Goal: Task Accomplishment & Management: Manage account settings

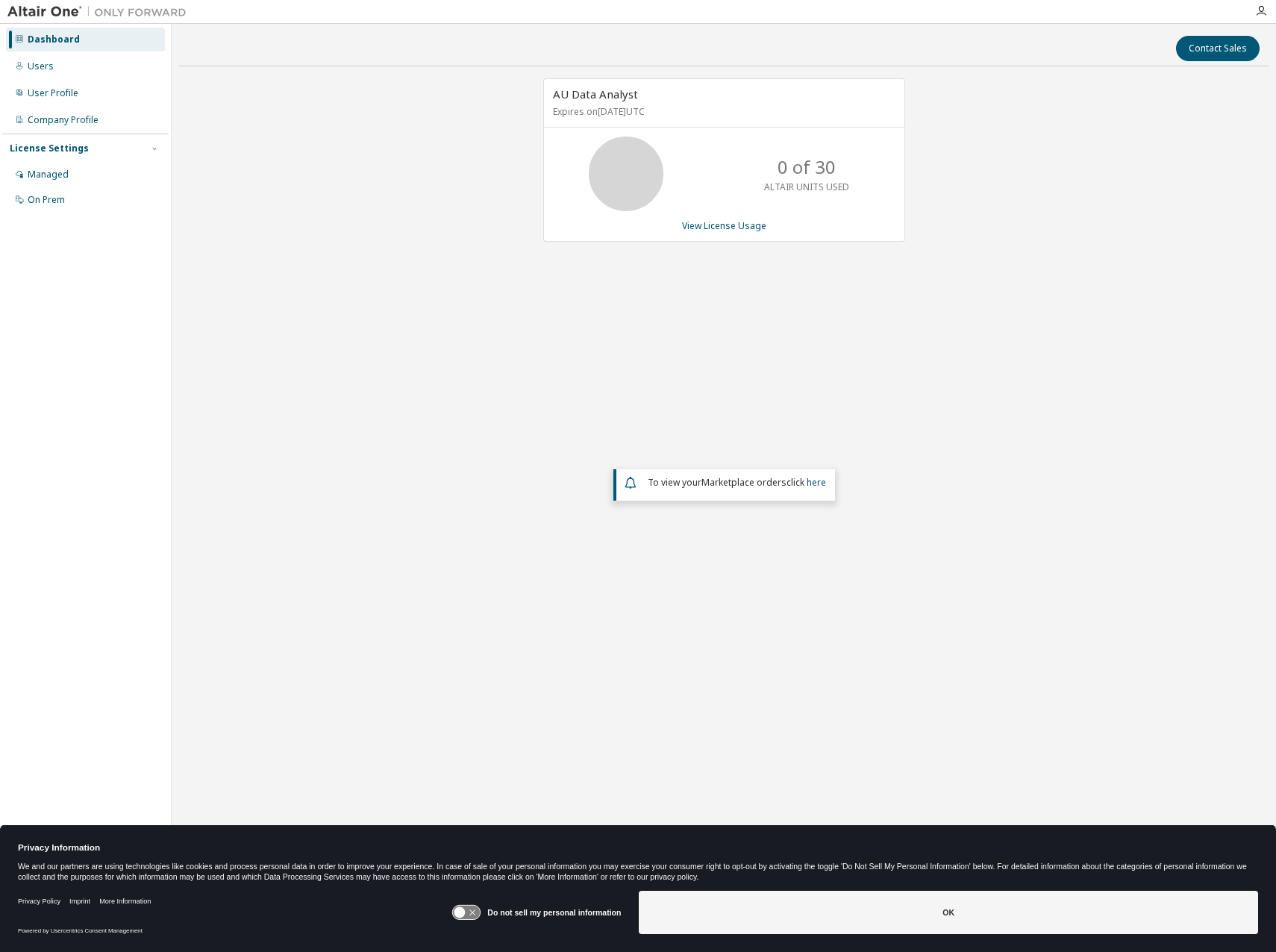
click at [464, 916] on g at bounding box center [466, 912] width 27 height 14
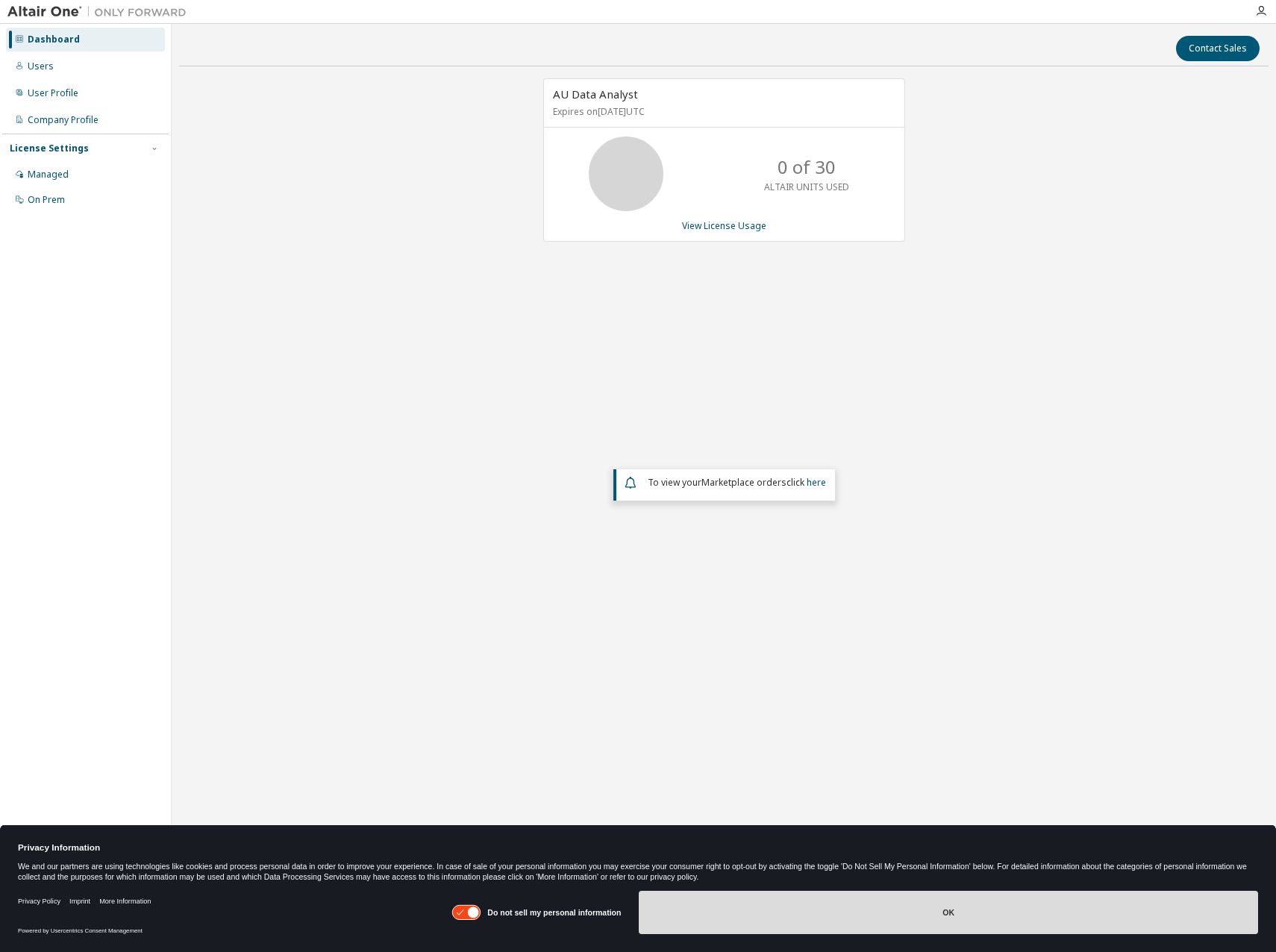
click at [852, 906] on button "OK" at bounding box center [949, 912] width 619 height 43
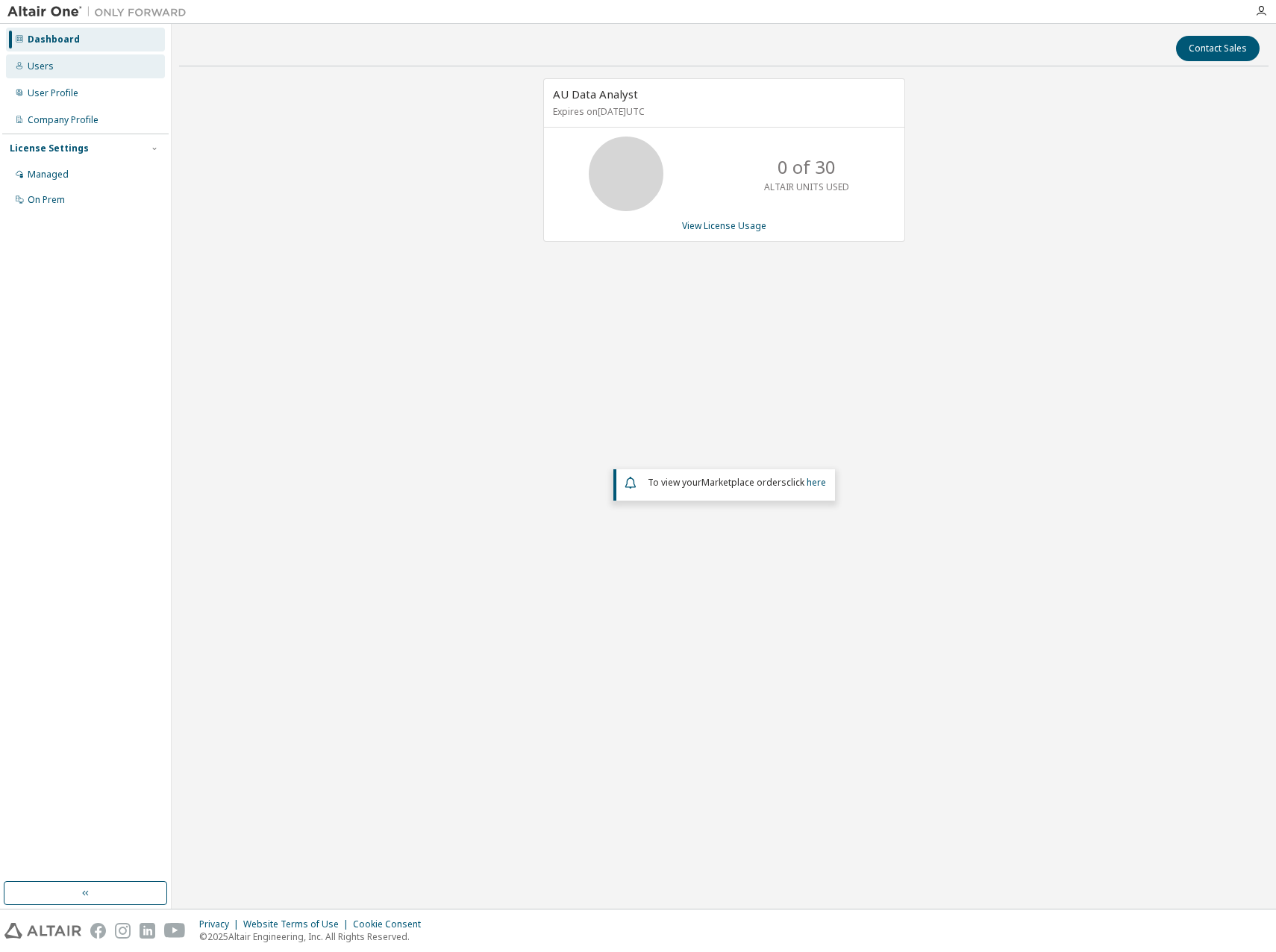
click at [49, 66] on div "Users" at bounding box center [40, 66] width 26 height 12
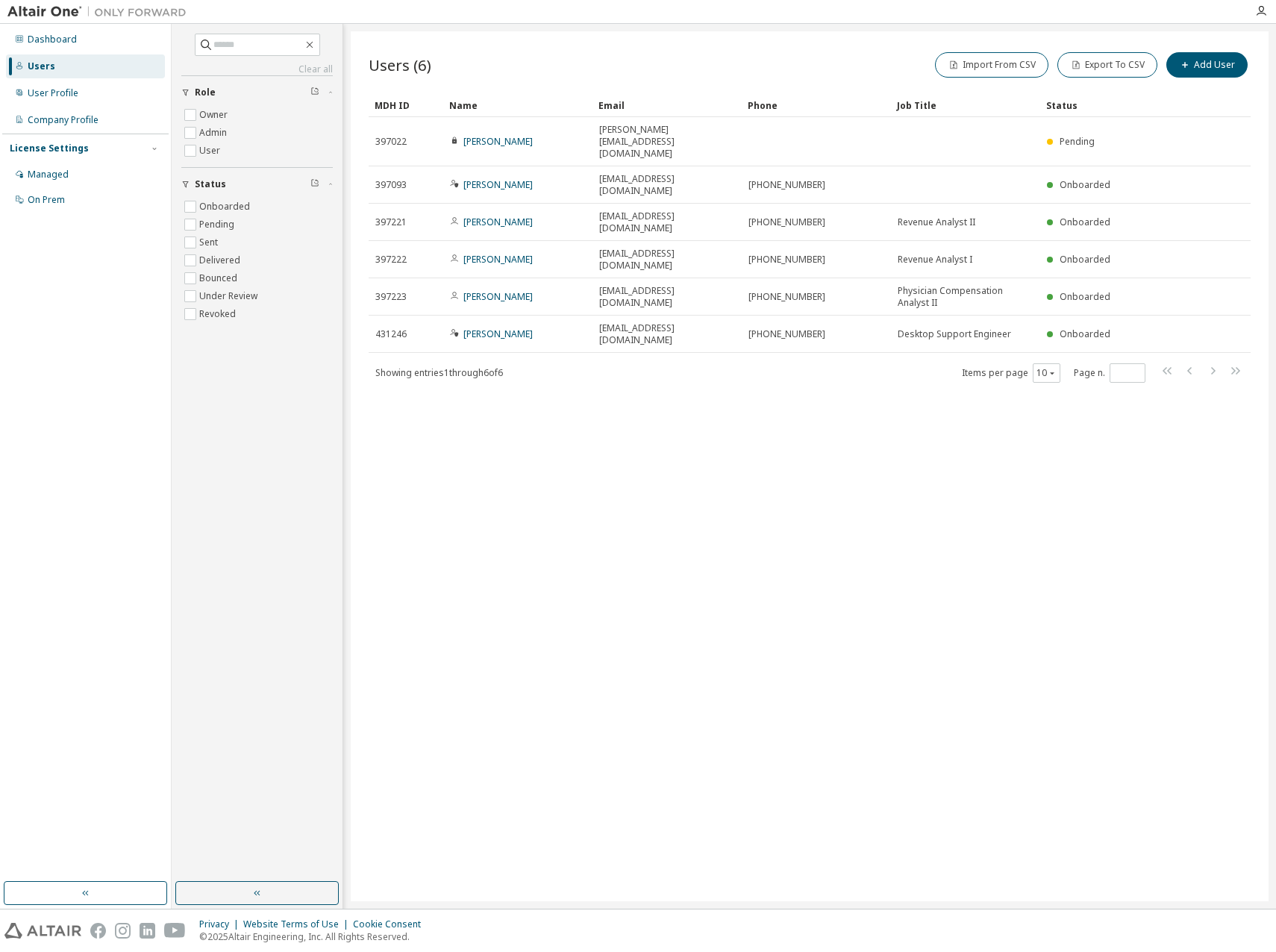
click at [898, 350] on div "Users (6) Import From CSV Export To CSV Add User Clear Load Save Save As Field …" at bounding box center [809, 466] width 917 height 869
click at [42, 86] on div "User Profile" at bounding box center [85, 92] width 159 height 24
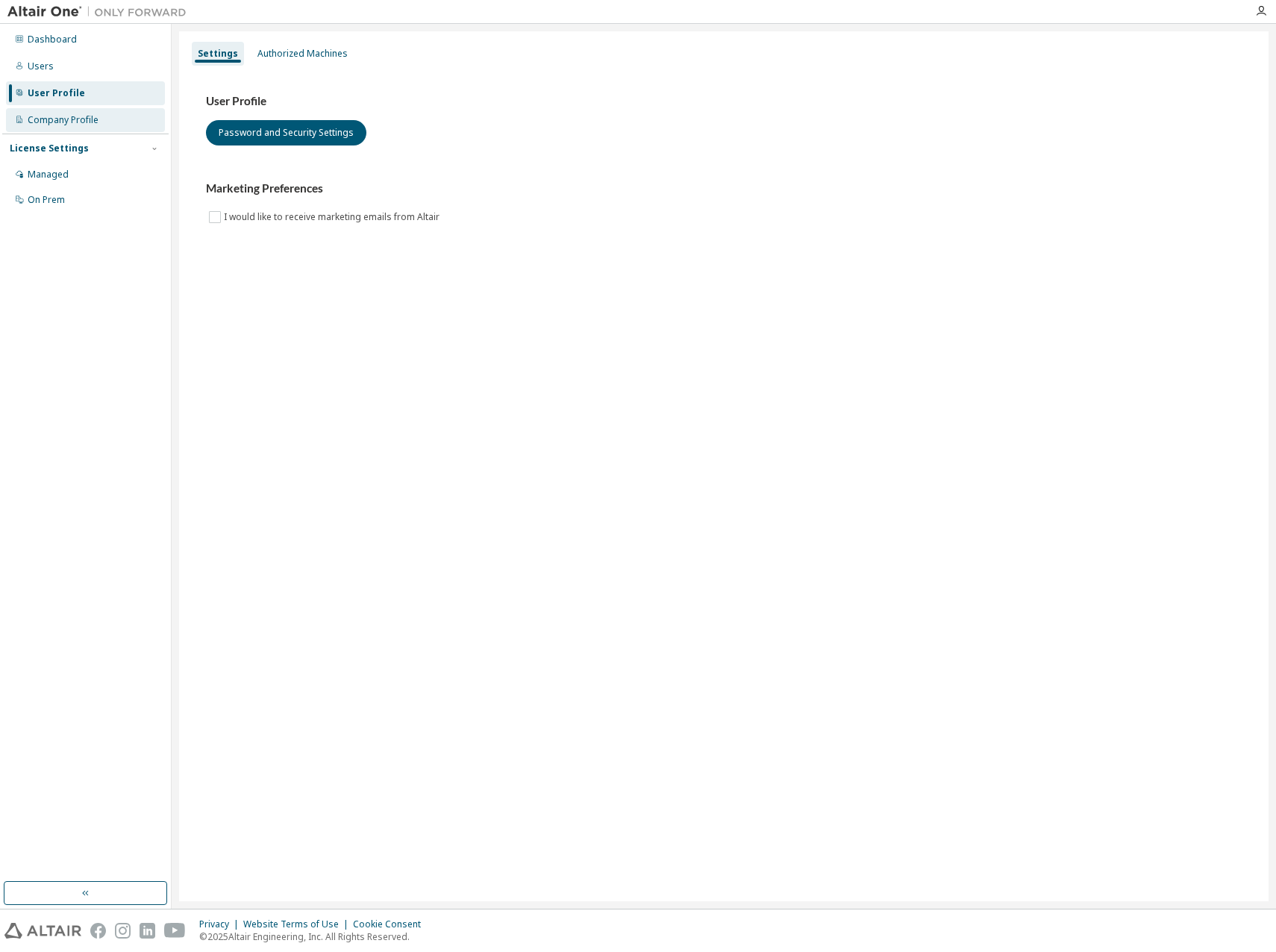
click at [73, 117] on div "Company Profile" at bounding box center [62, 119] width 71 height 12
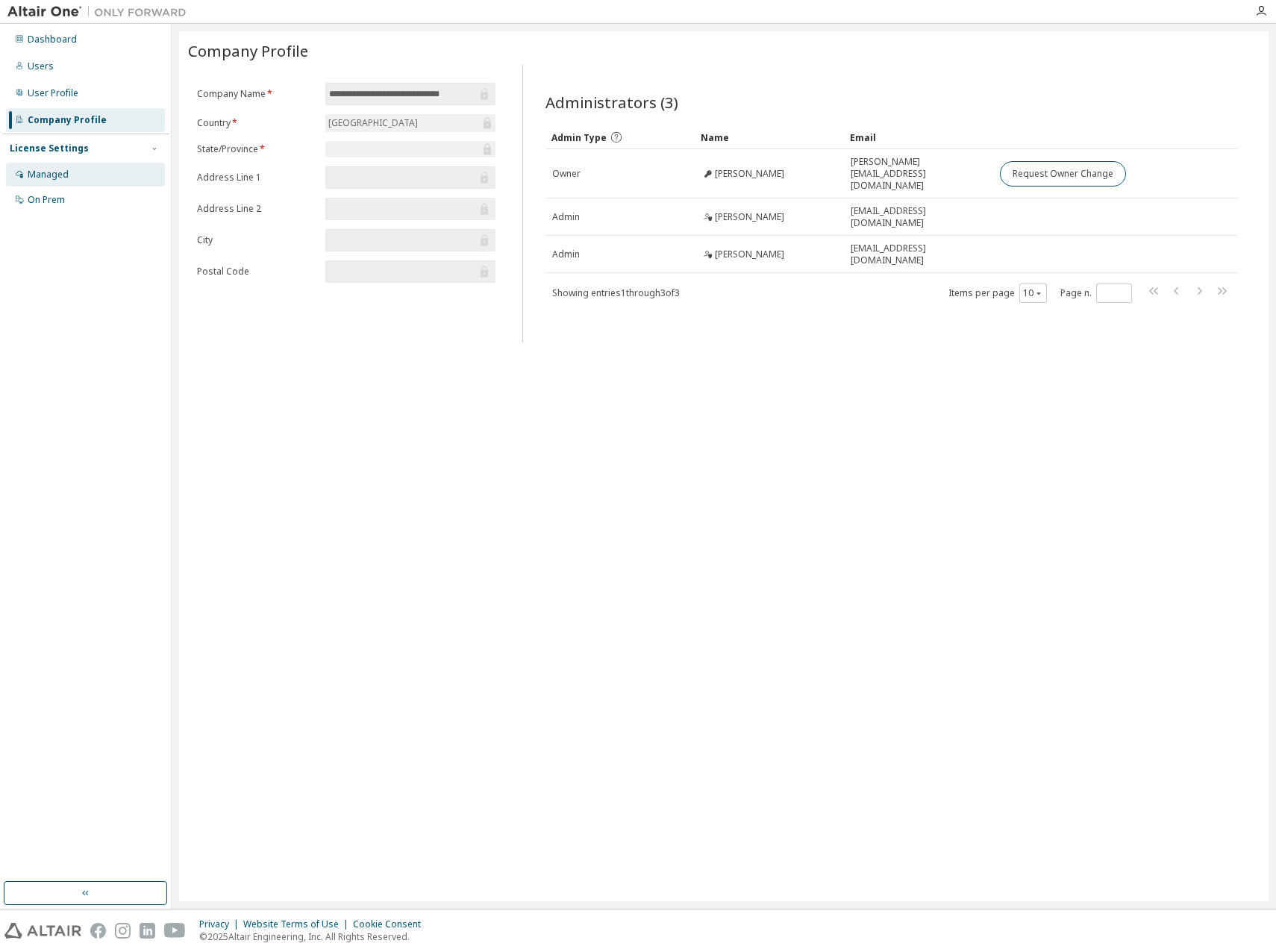
click at [57, 169] on div "Managed" at bounding box center [48, 174] width 41 height 12
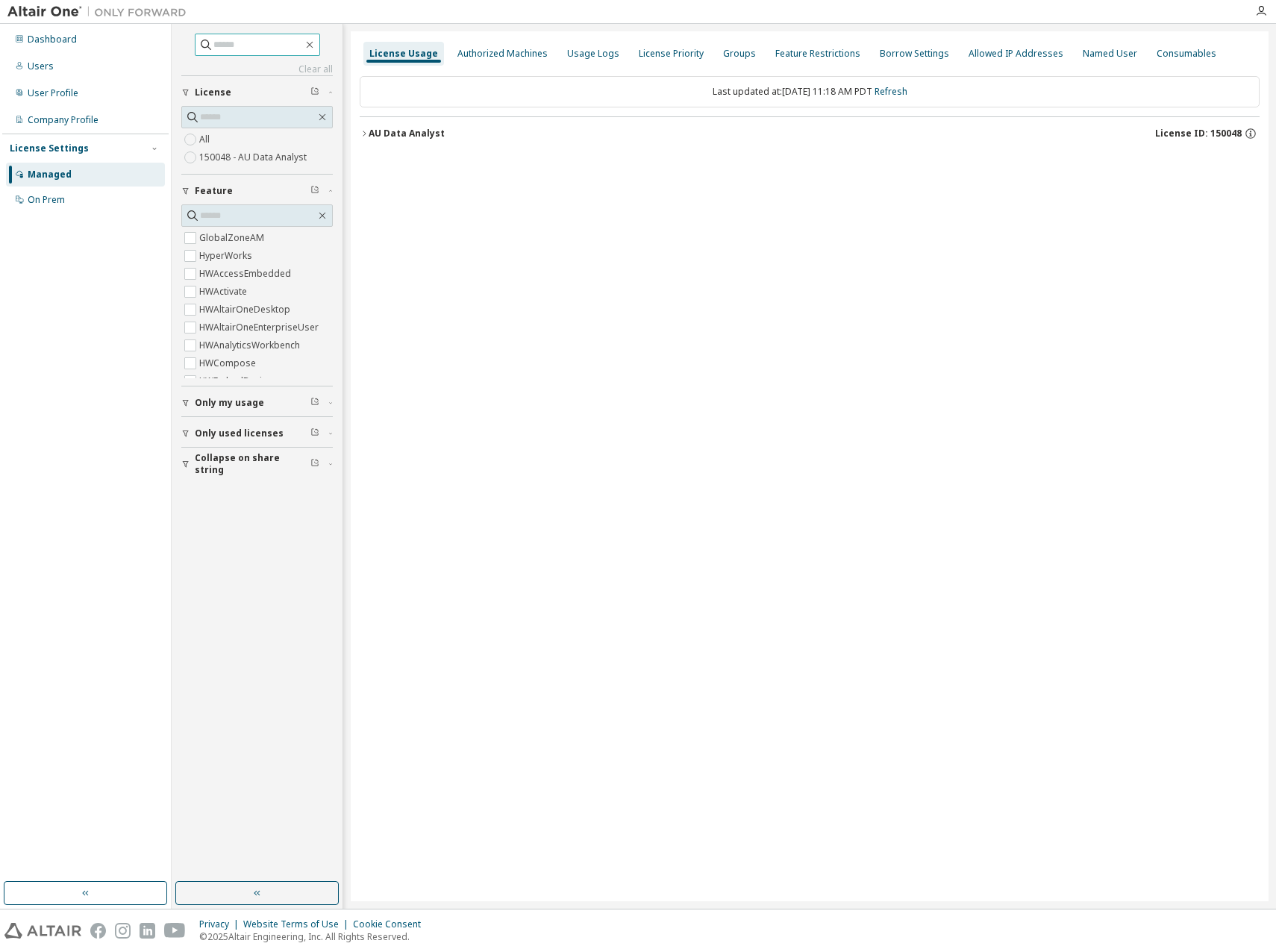
click at [242, 48] on input "text" at bounding box center [258, 45] width 89 height 15
type input "*******"
click at [232, 206] on span at bounding box center [257, 215] width 152 height 23
click at [231, 214] on input "text" at bounding box center [257, 215] width 116 height 15
type input "*******"
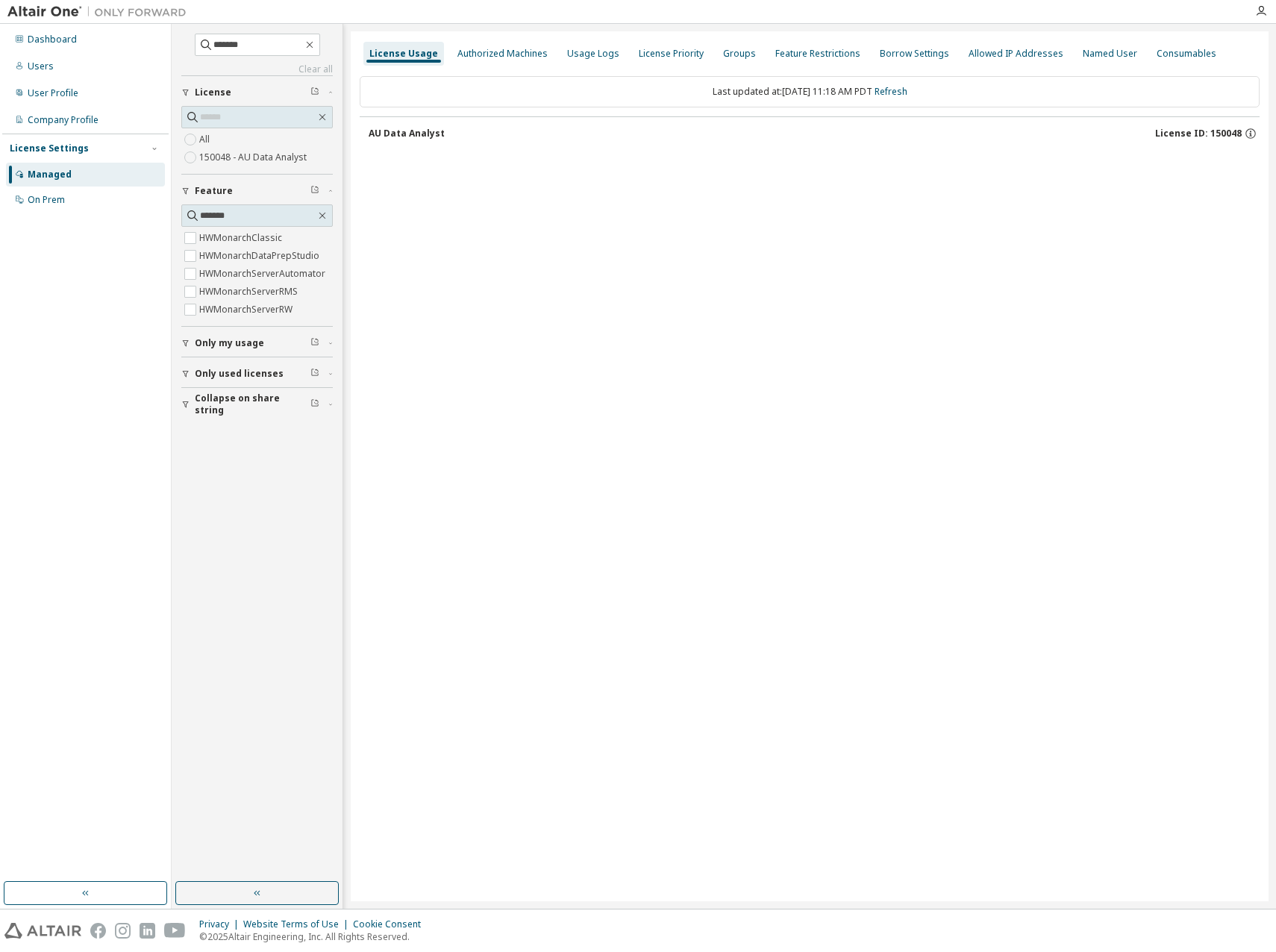
click at [1057, 358] on div "License Usage Authorized Machines Usage Logs License Priority Groups Feature Re…" at bounding box center [809, 466] width 917 height 869
click at [87, 52] on div "Dashboard Users User Profile Company Profile License Settings Managed On Prem" at bounding box center [85, 119] width 167 height 187
click at [87, 44] on div "Dashboard" at bounding box center [85, 39] width 159 height 24
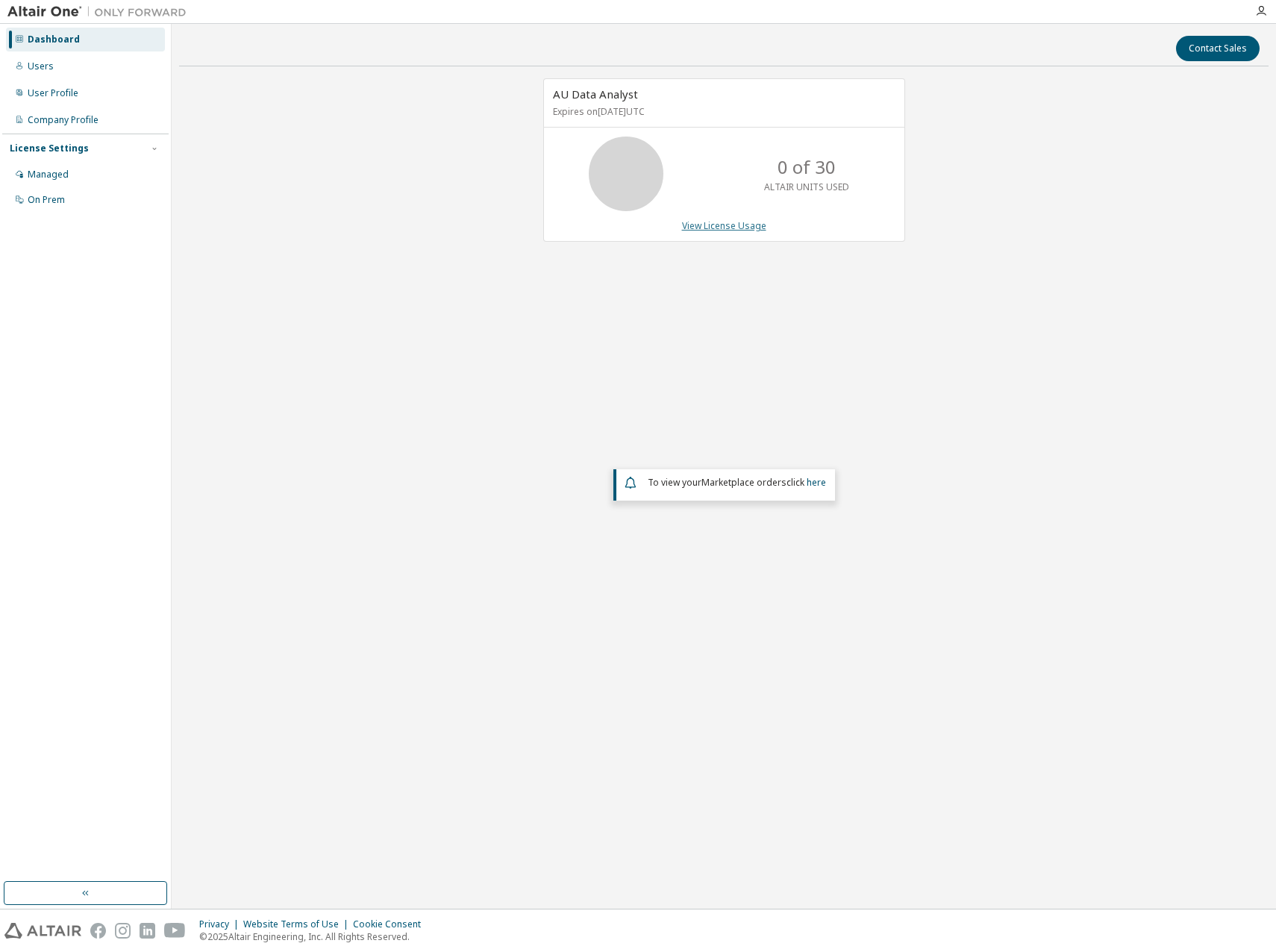
click at [754, 221] on link "View License Usage" at bounding box center [725, 225] width 85 height 12
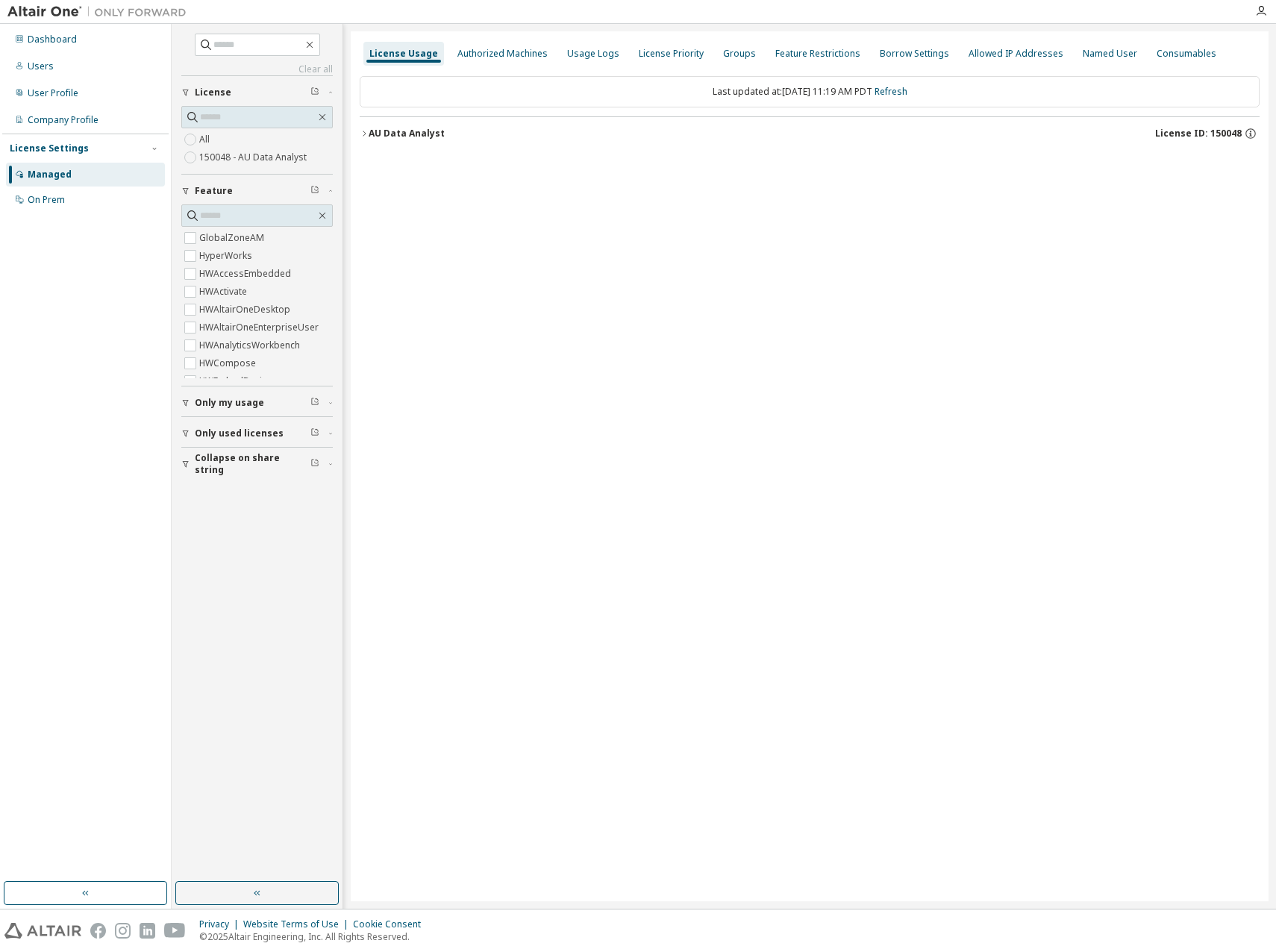
click at [424, 56] on div "License Usage" at bounding box center [403, 54] width 69 height 12
click at [481, 55] on div "Authorized Machines" at bounding box center [502, 54] width 90 height 12
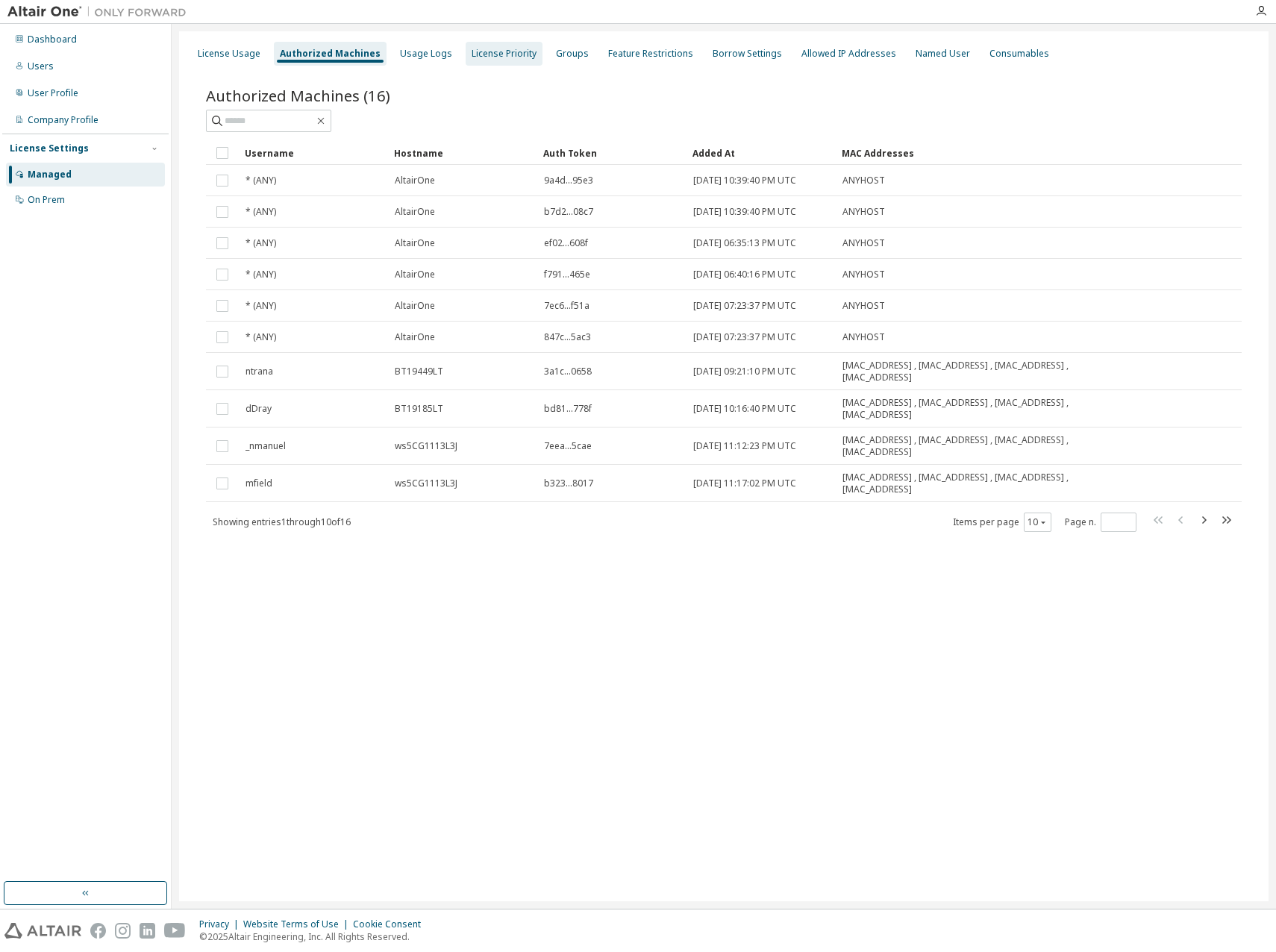
click at [486, 58] on div "License Priority" at bounding box center [503, 54] width 65 height 12
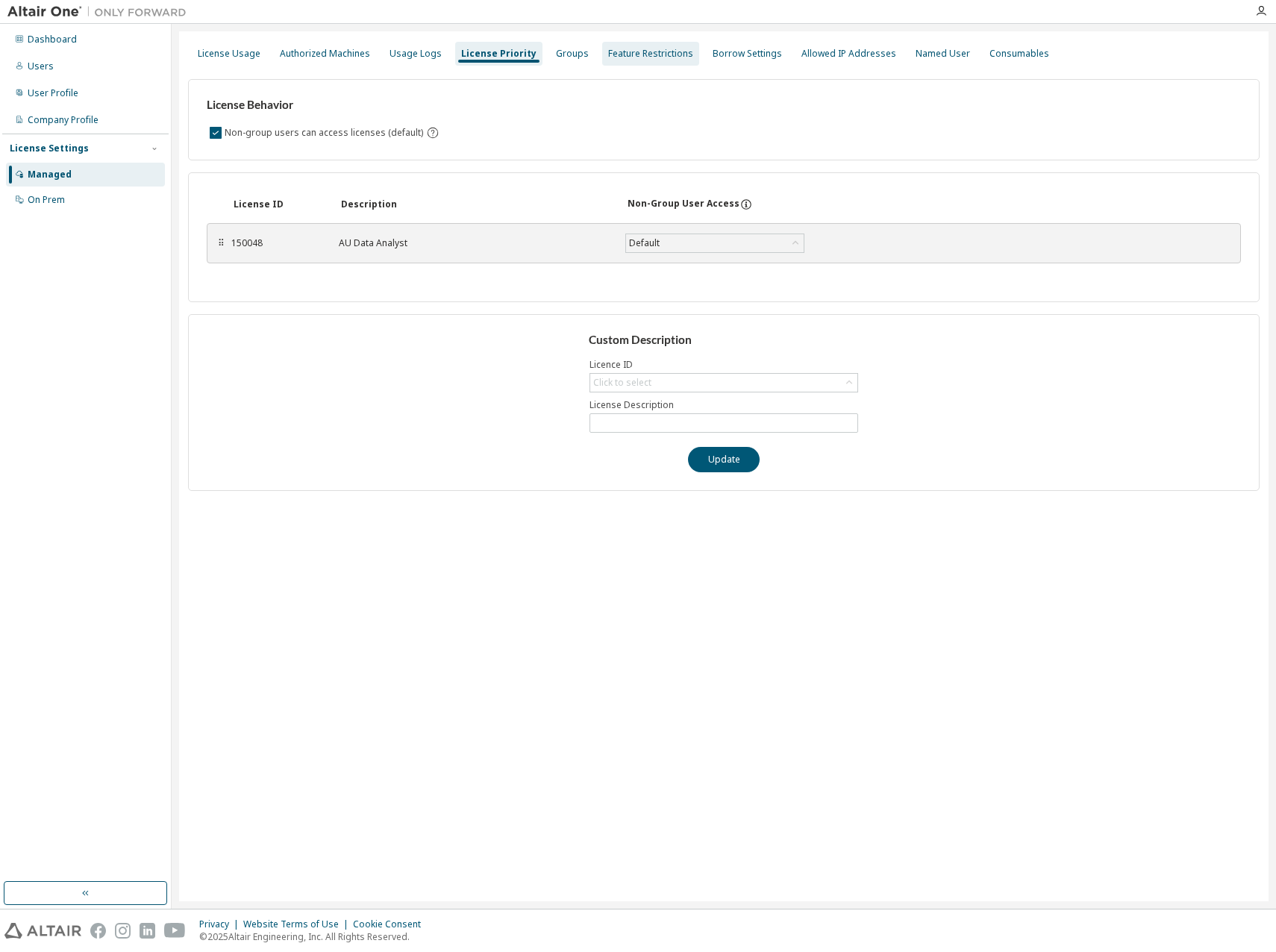
click at [621, 59] on div "Feature Restrictions" at bounding box center [650, 53] width 97 height 24
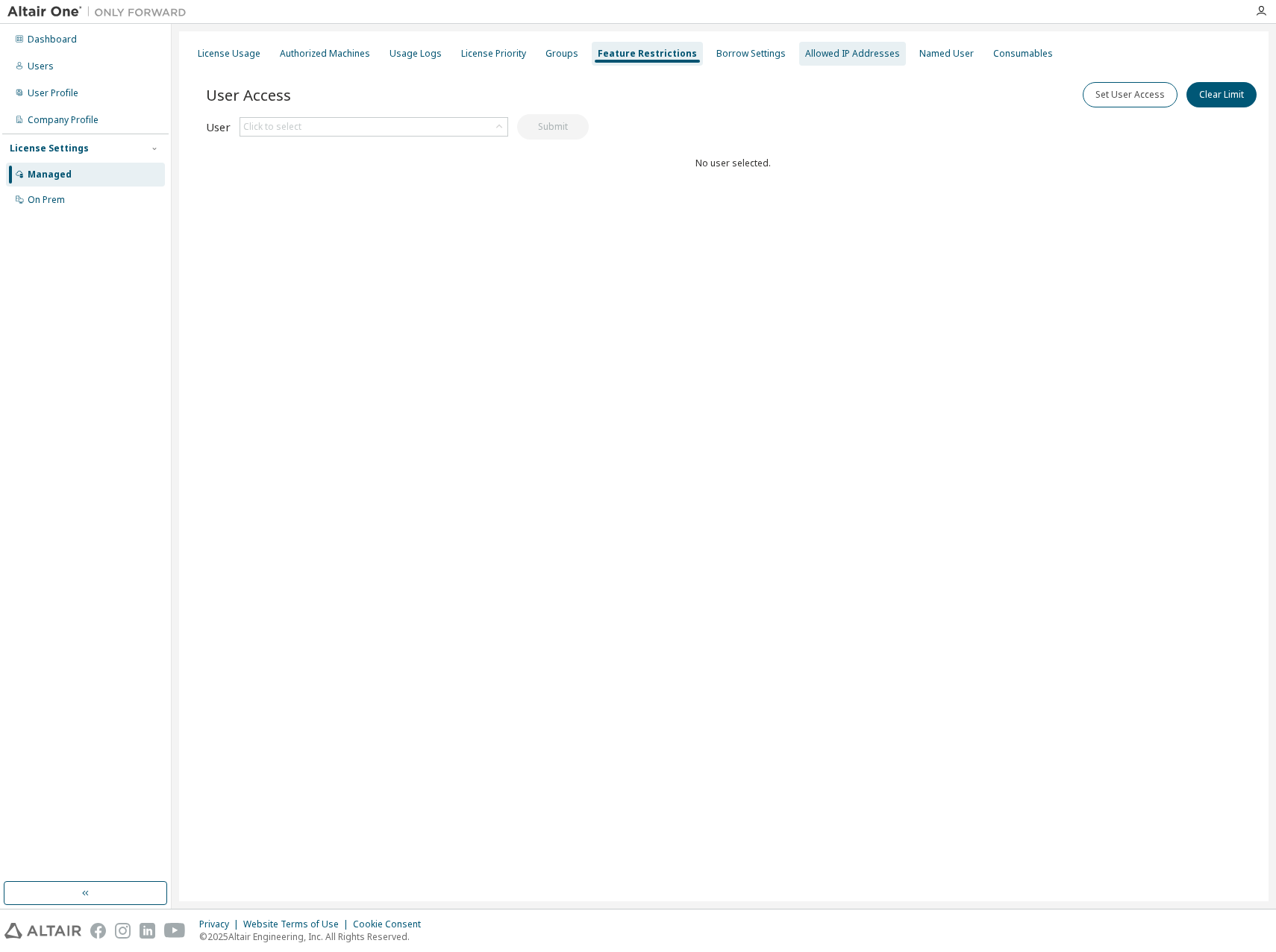
click at [841, 53] on div "Allowed IP Addresses" at bounding box center [852, 54] width 95 height 12
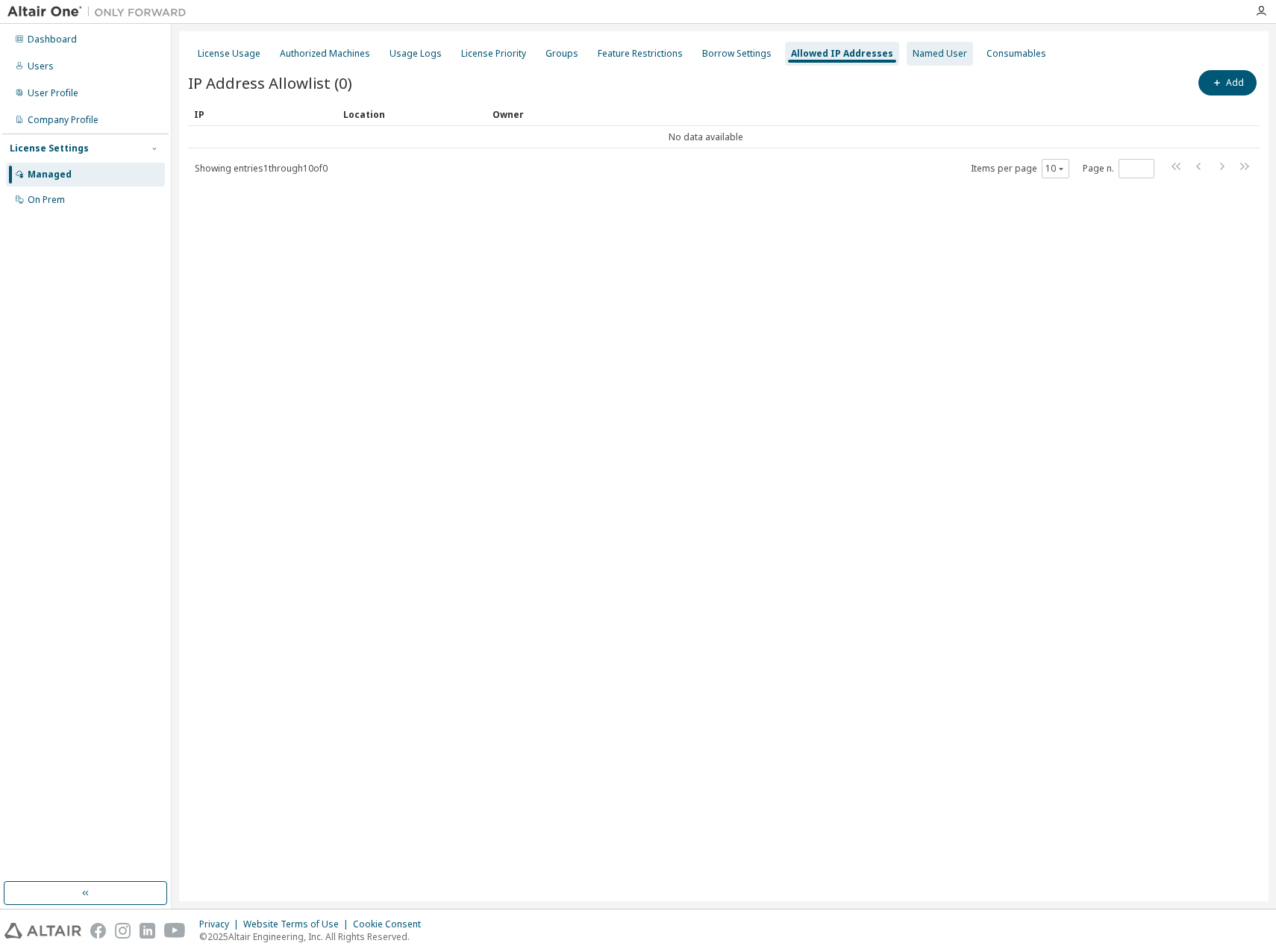
click at [917, 56] on div "Named User" at bounding box center [940, 54] width 55 height 12
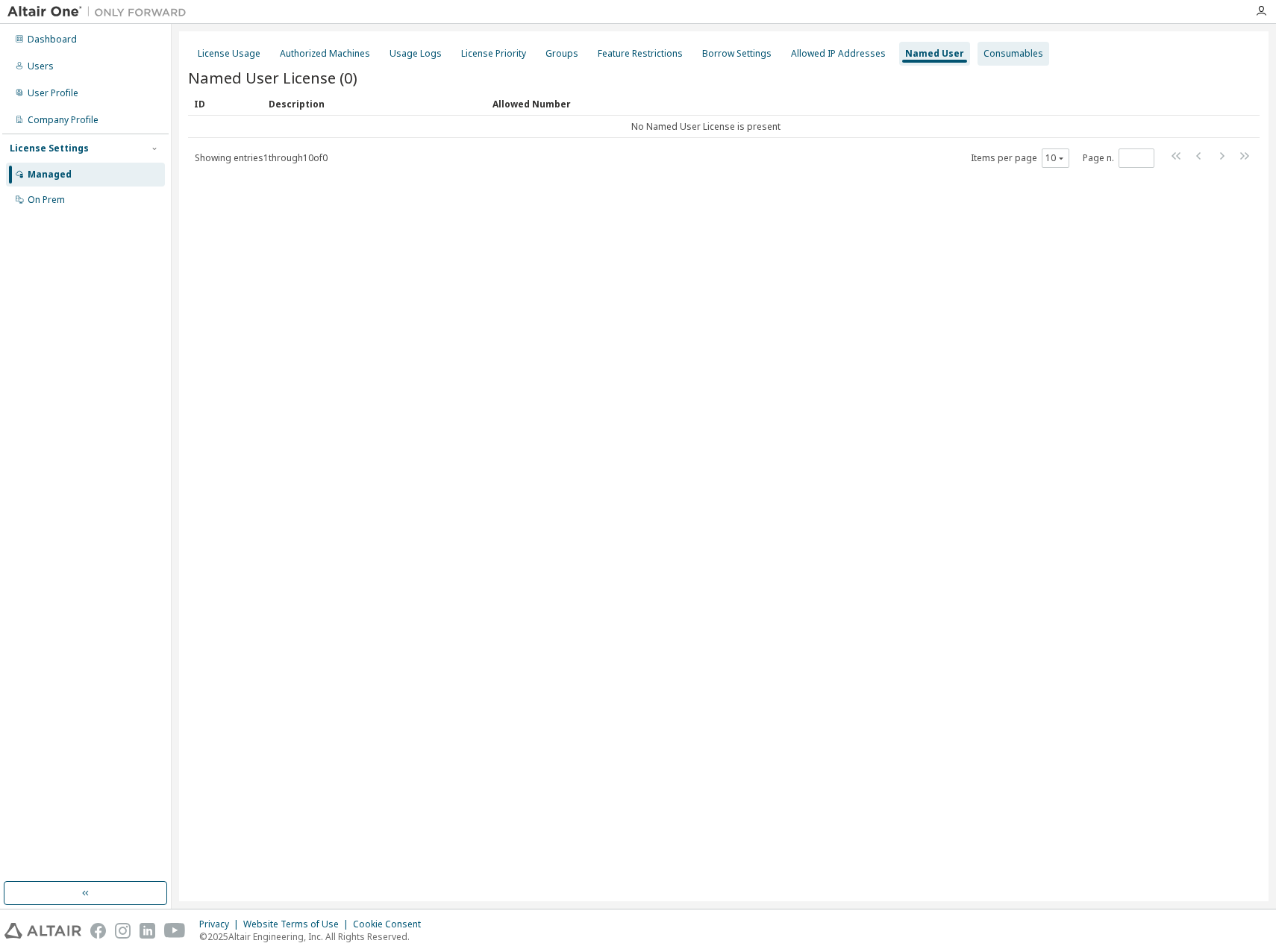
click at [992, 56] on div "Consumables" at bounding box center [1013, 54] width 59 height 12
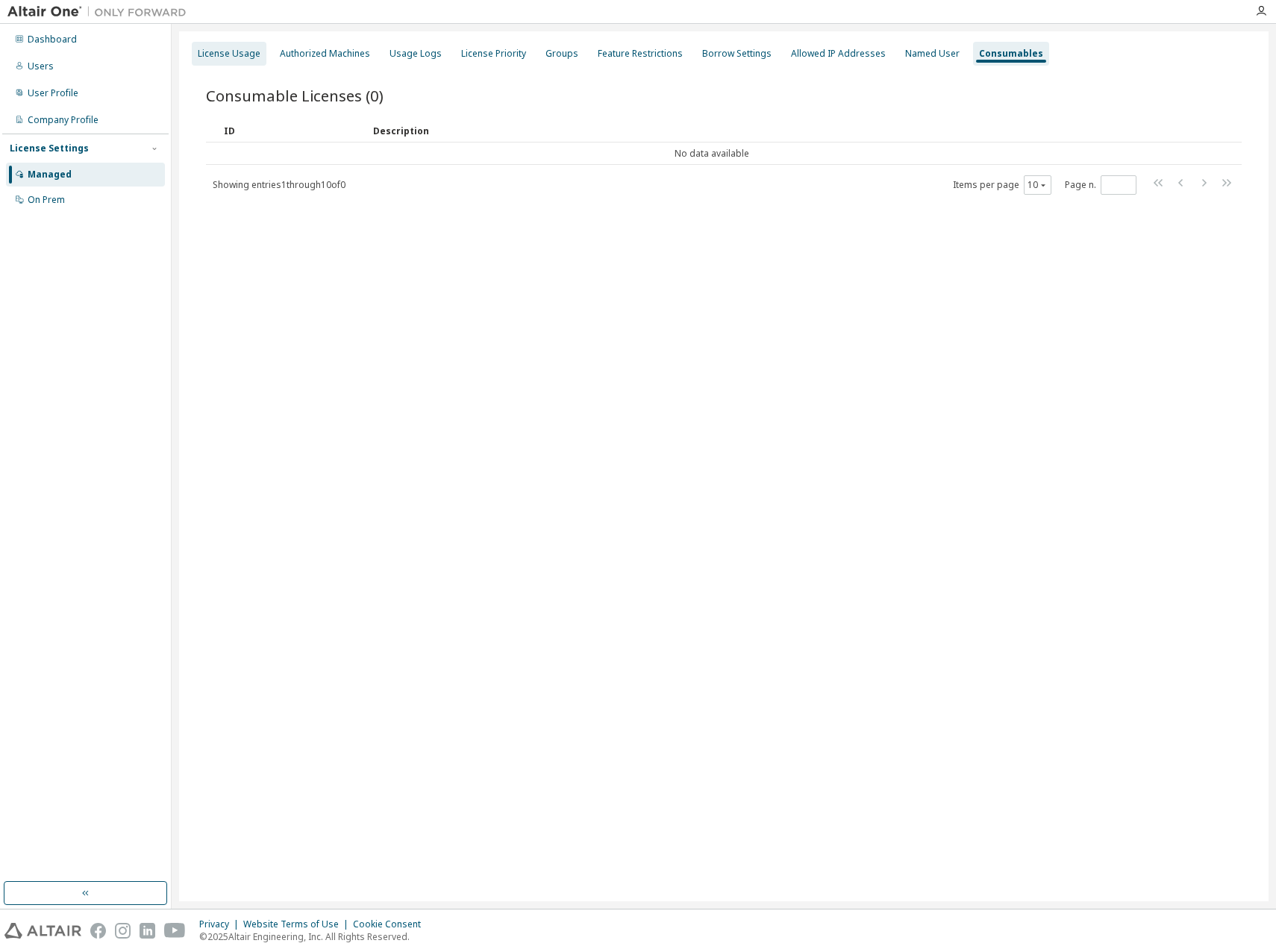
click at [246, 56] on div "License Usage" at bounding box center [229, 54] width 63 height 12
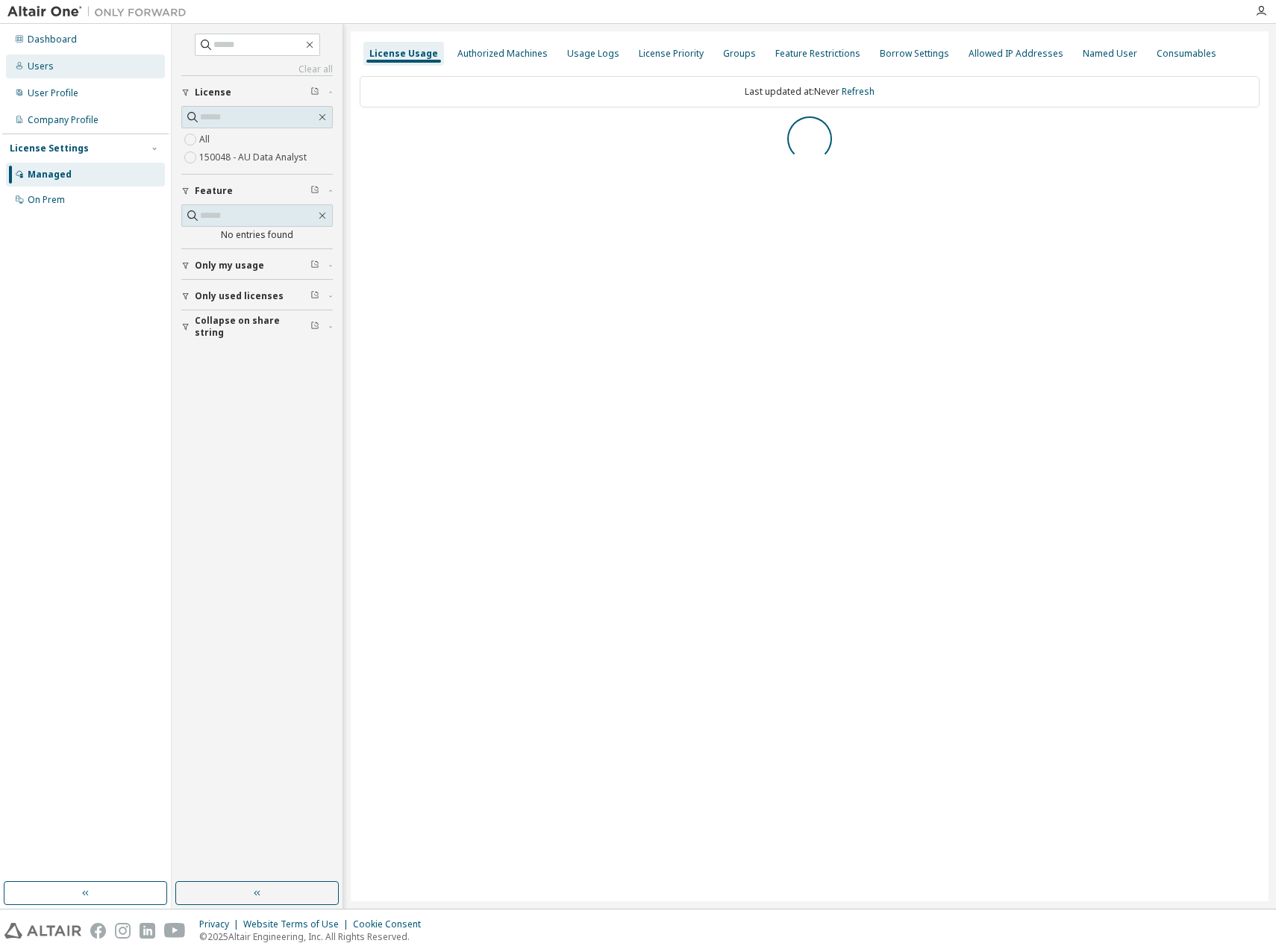
click at [82, 68] on div "Users" at bounding box center [85, 66] width 159 height 24
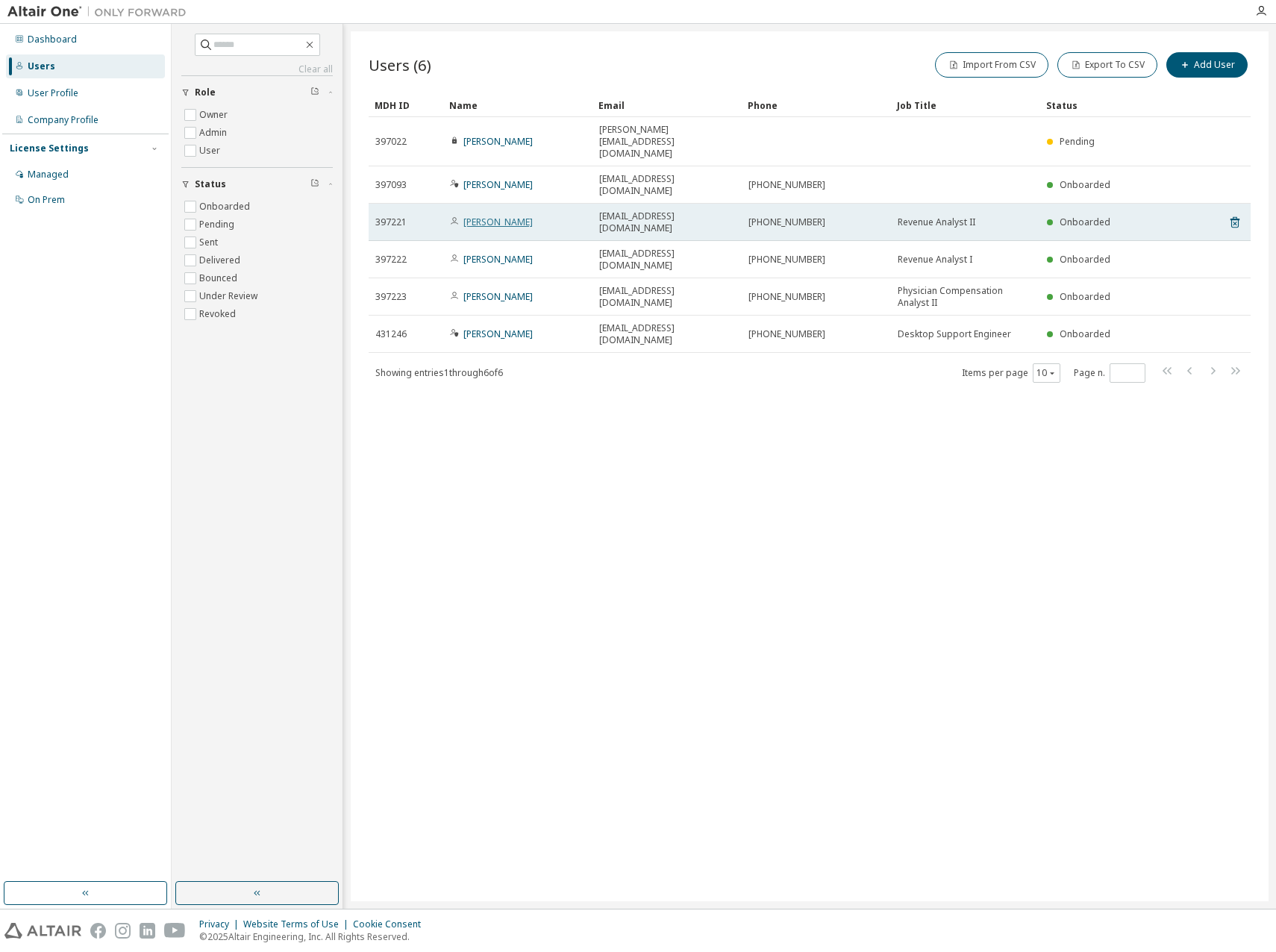
click at [489, 215] on link "Doug Dray" at bounding box center [498, 221] width 70 height 12
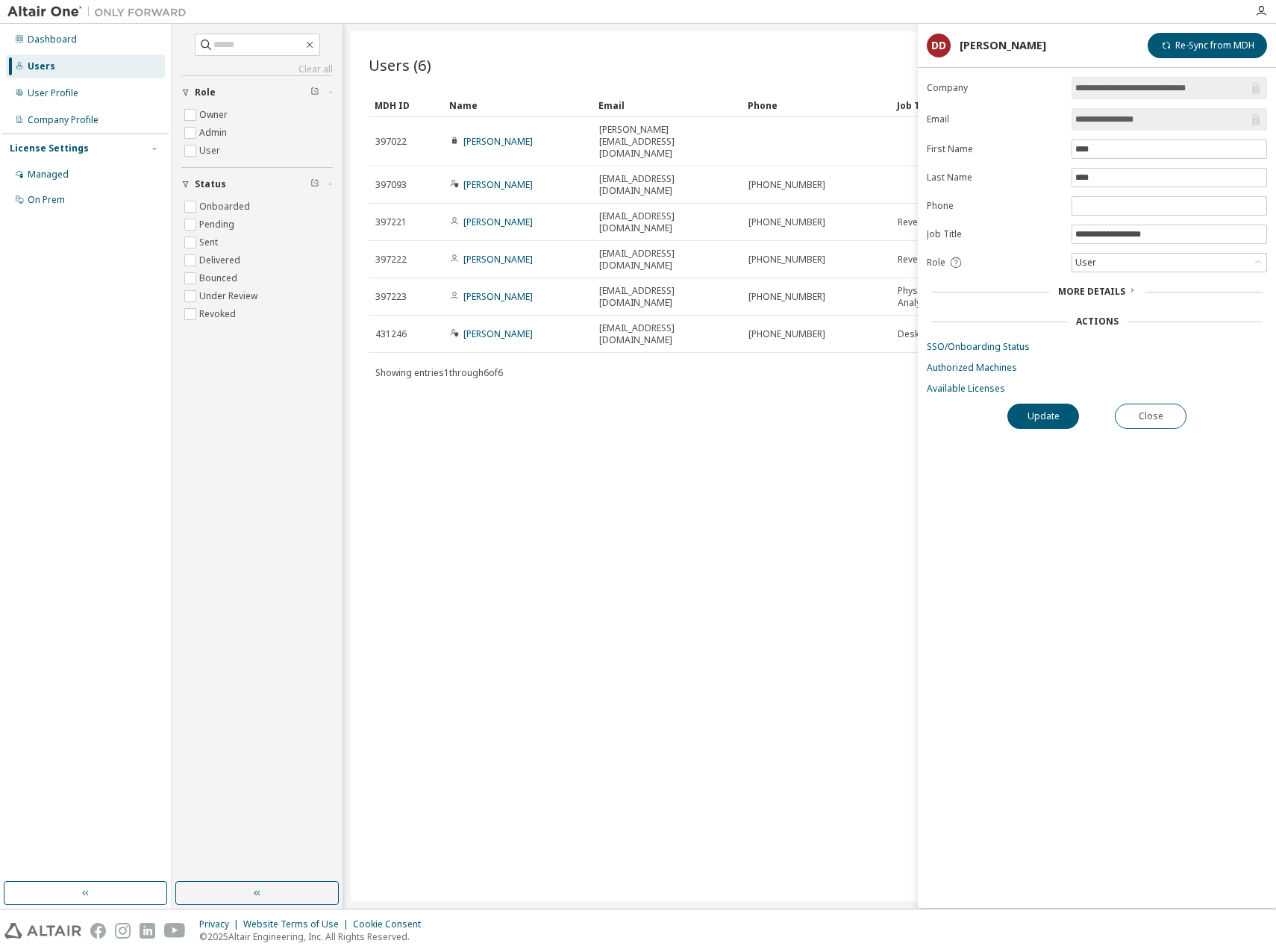
click at [1114, 286] on span "More Details" at bounding box center [1091, 291] width 67 height 12
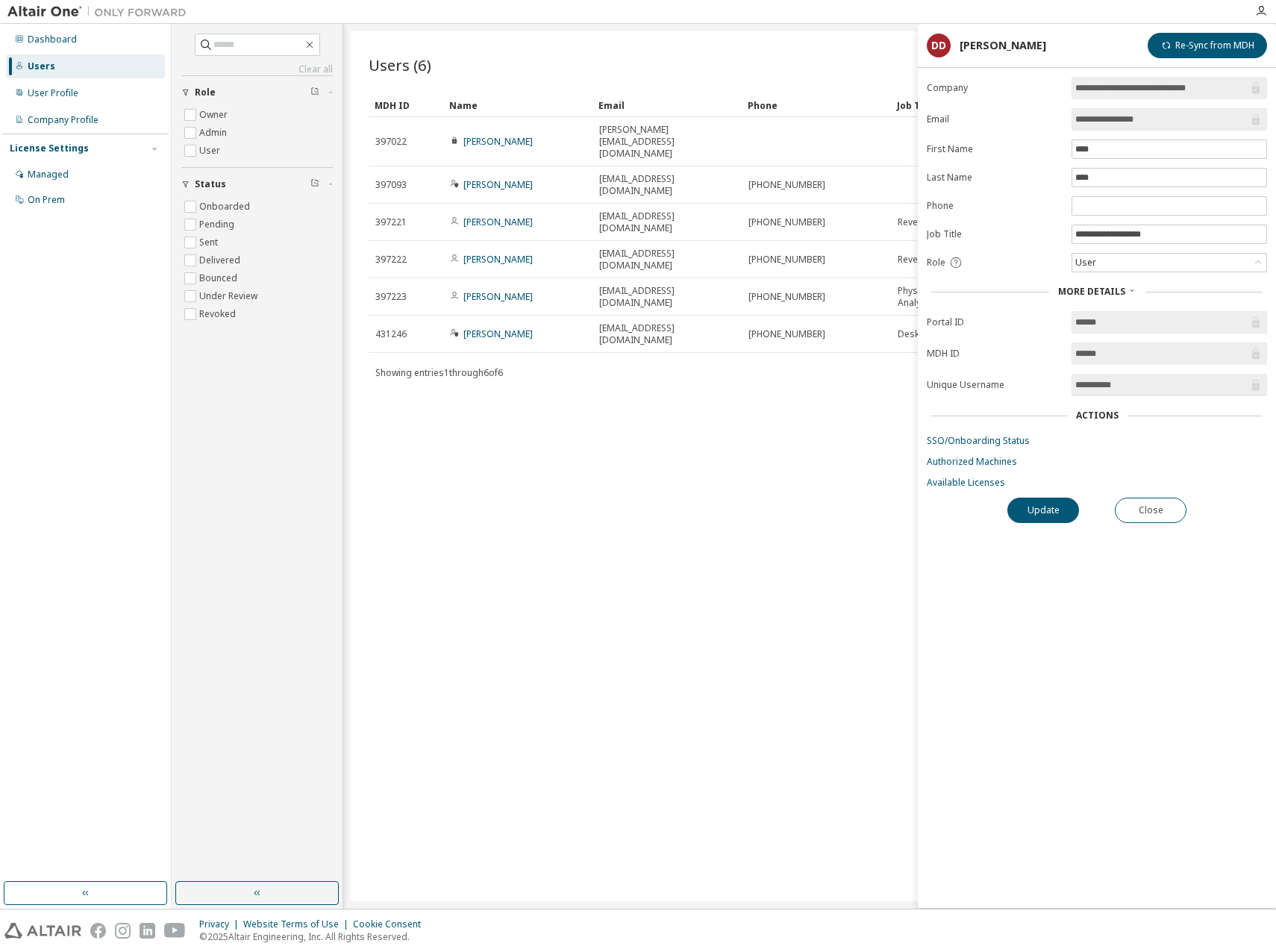
click at [638, 442] on div "Users (6) Import From CSV Export To CSV Add User Clear Load Save Save As Field …" at bounding box center [809, 466] width 917 height 869
click at [959, 477] on link "Available Licenses" at bounding box center [1097, 483] width 341 height 12
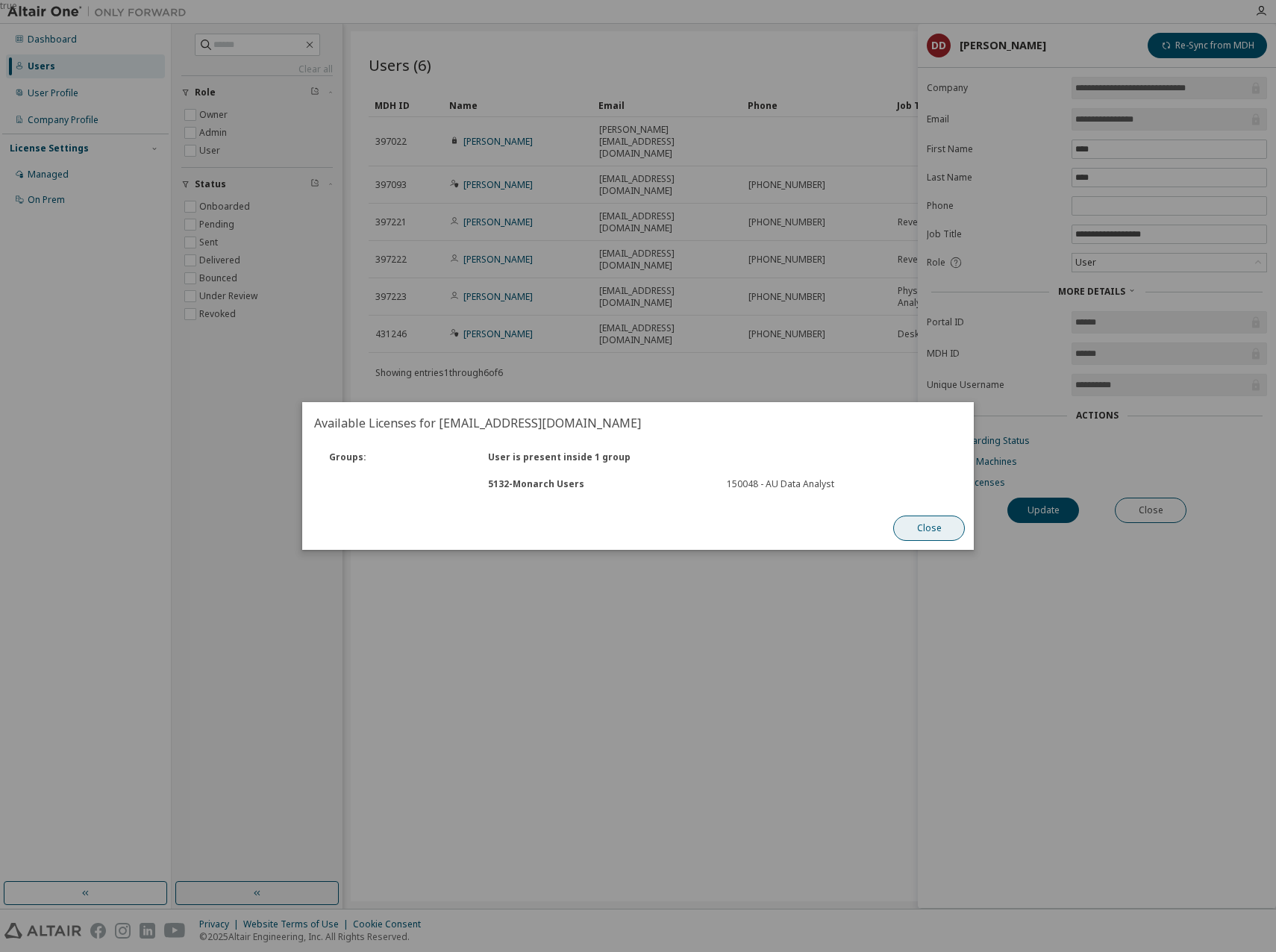
click at [924, 524] on button "Close" at bounding box center [929, 528] width 72 height 25
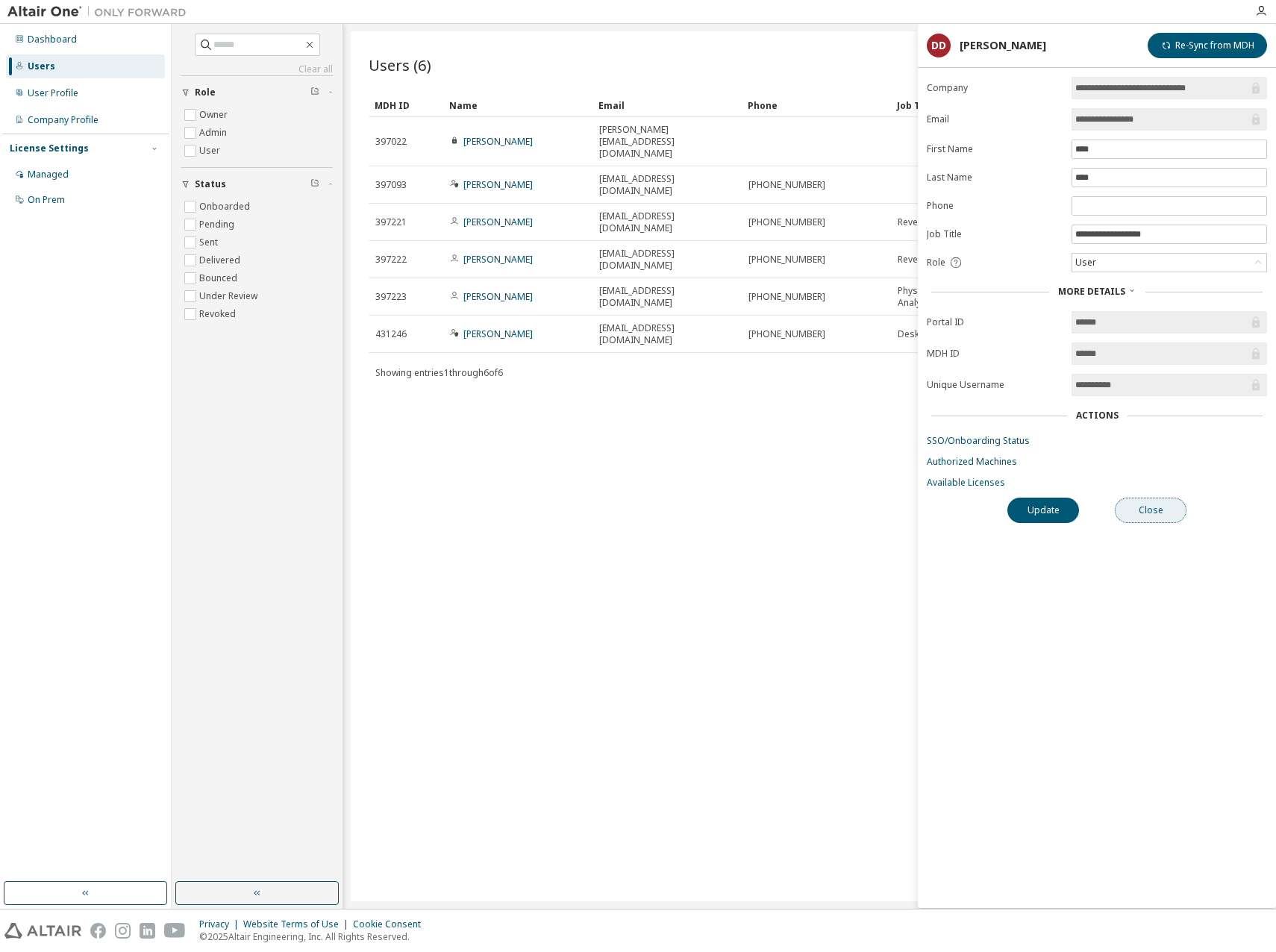
click at [1143, 511] on button "Close" at bounding box center [1151, 510] width 72 height 25
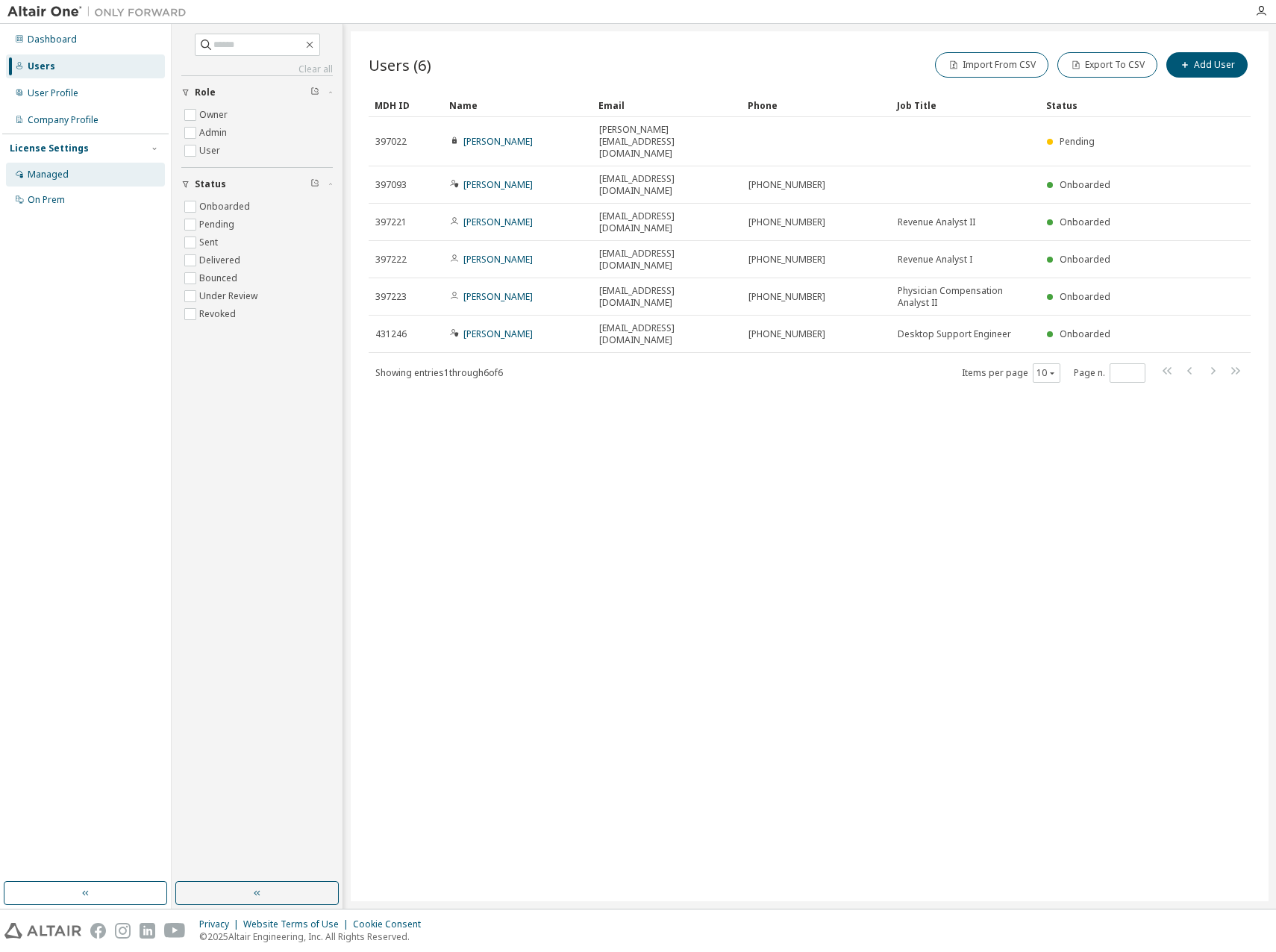
click at [55, 167] on div "Managed" at bounding box center [85, 174] width 159 height 24
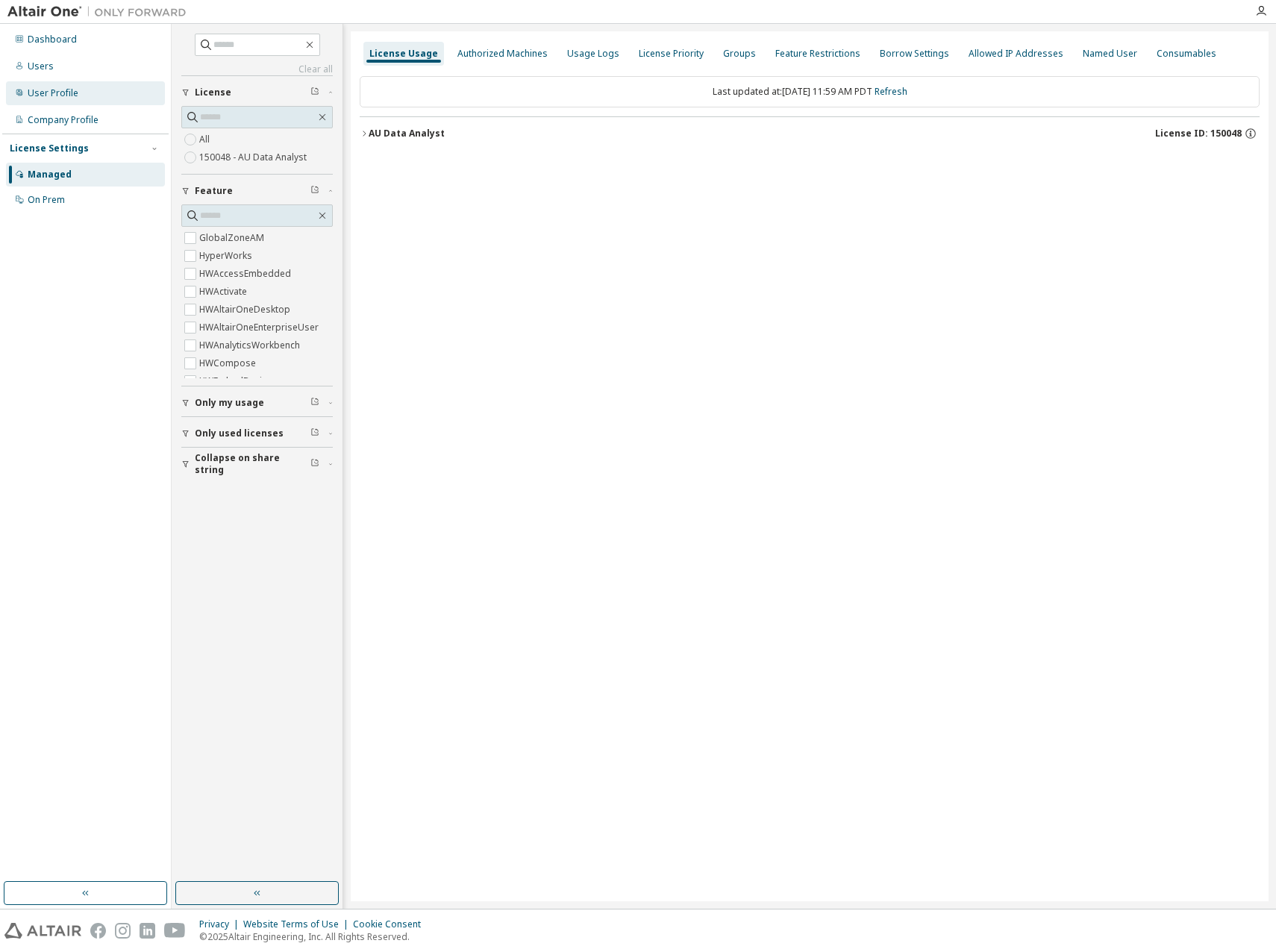
click at [64, 88] on div "User Profile" at bounding box center [53, 93] width 51 height 12
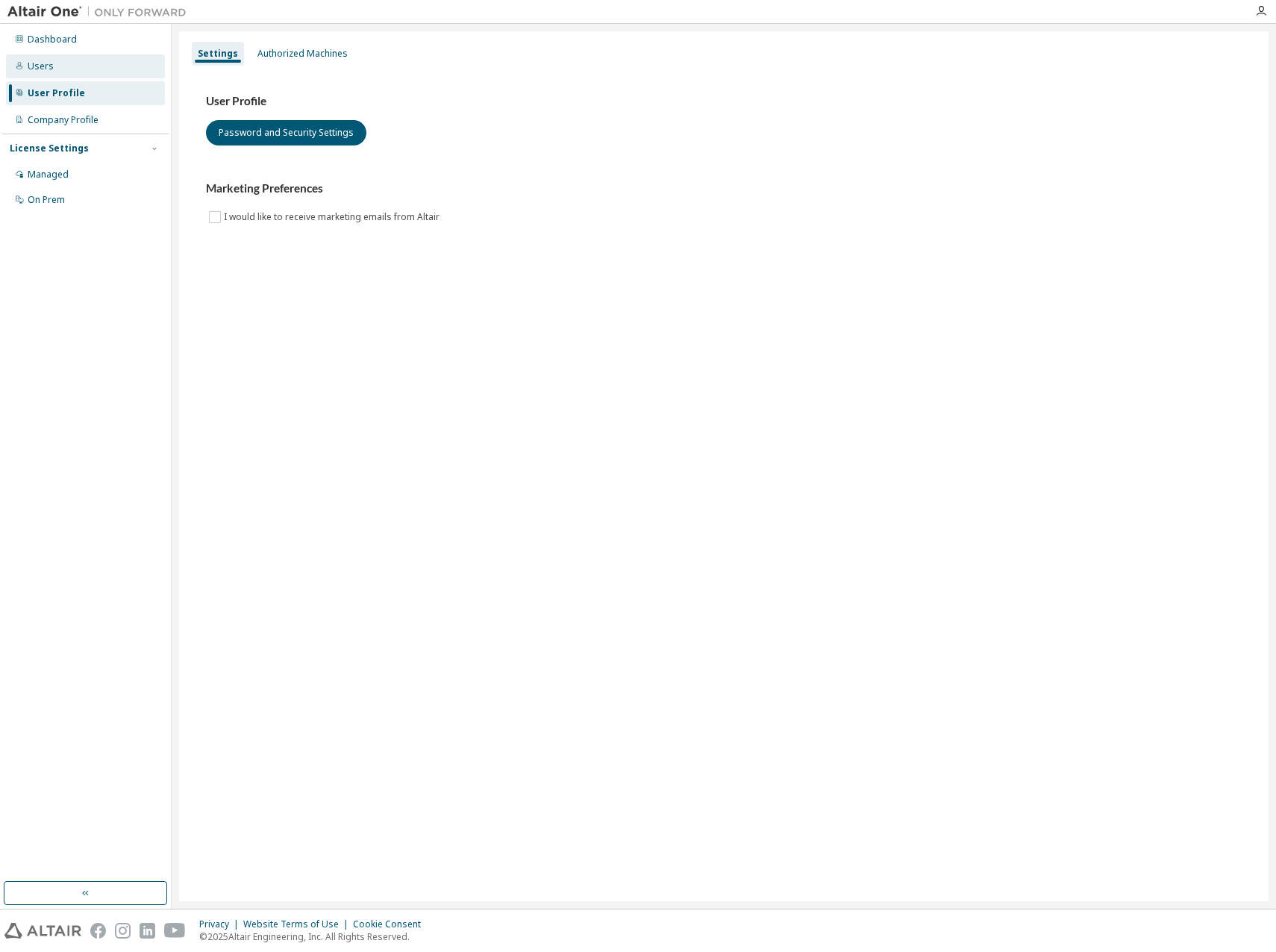
click at [64, 66] on div "Users" at bounding box center [85, 66] width 159 height 24
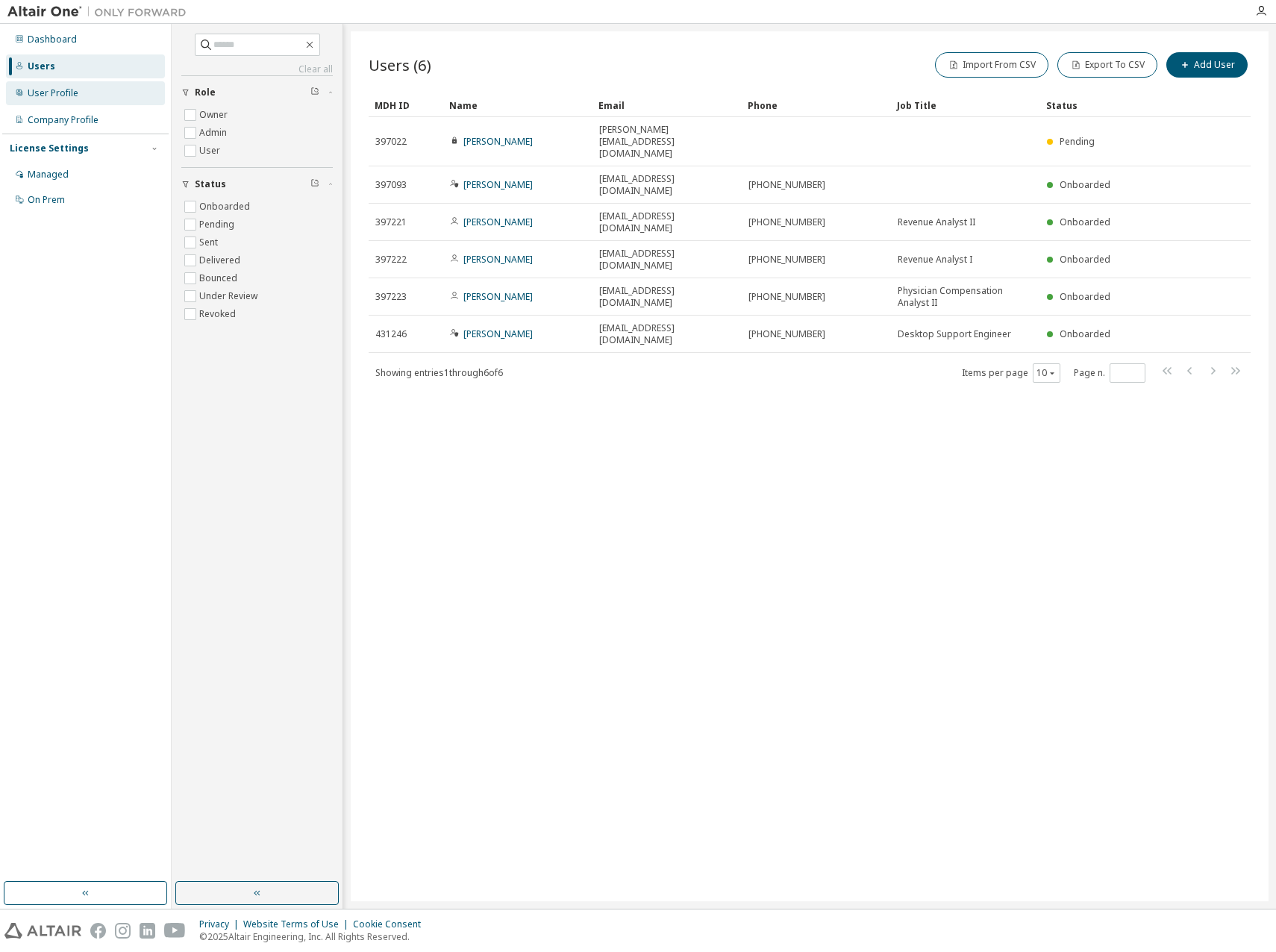
click at [56, 93] on div "User Profile" at bounding box center [53, 93] width 51 height 12
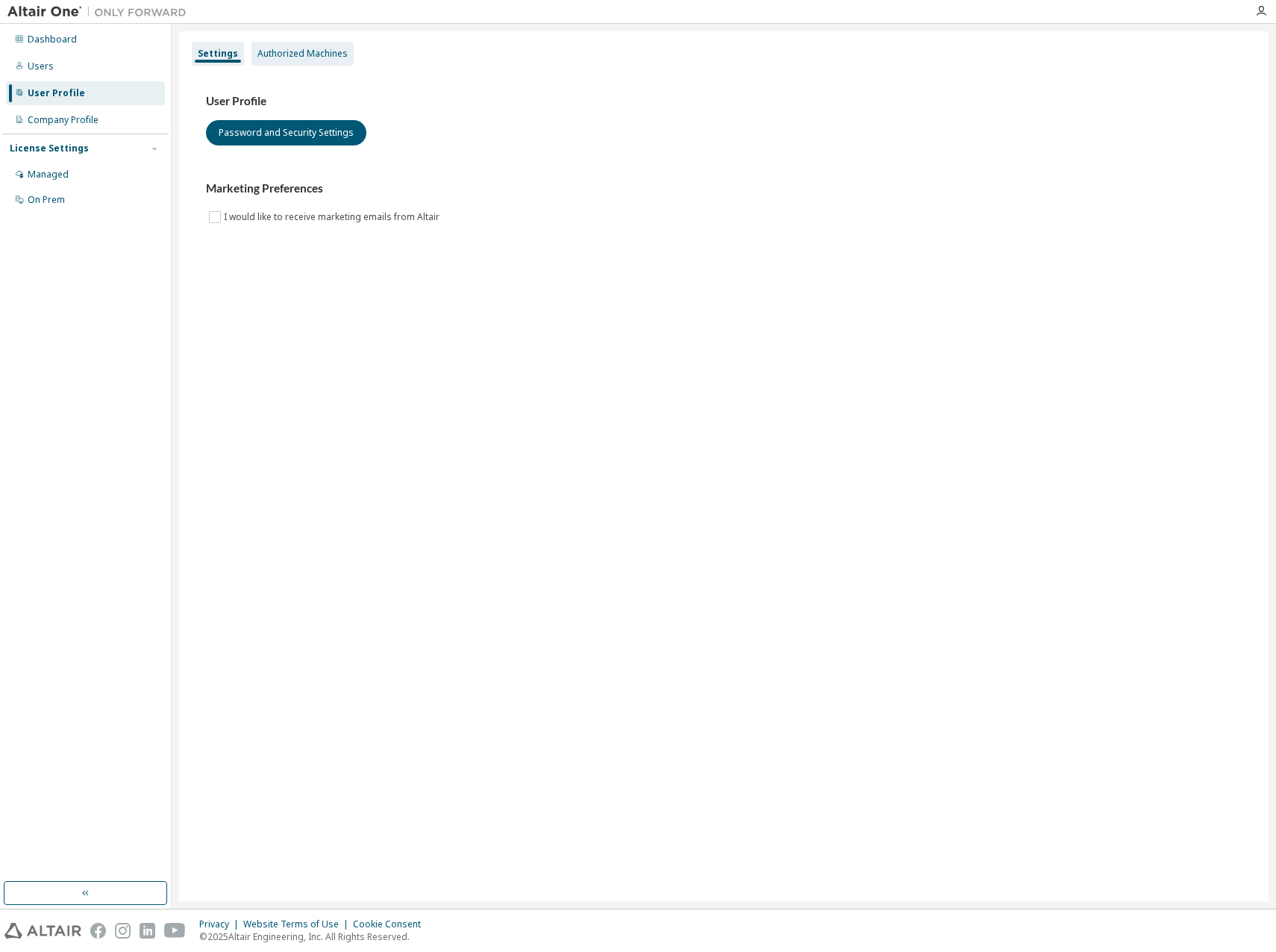
click at [311, 45] on div "Authorized Machines" at bounding box center [302, 53] width 103 height 24
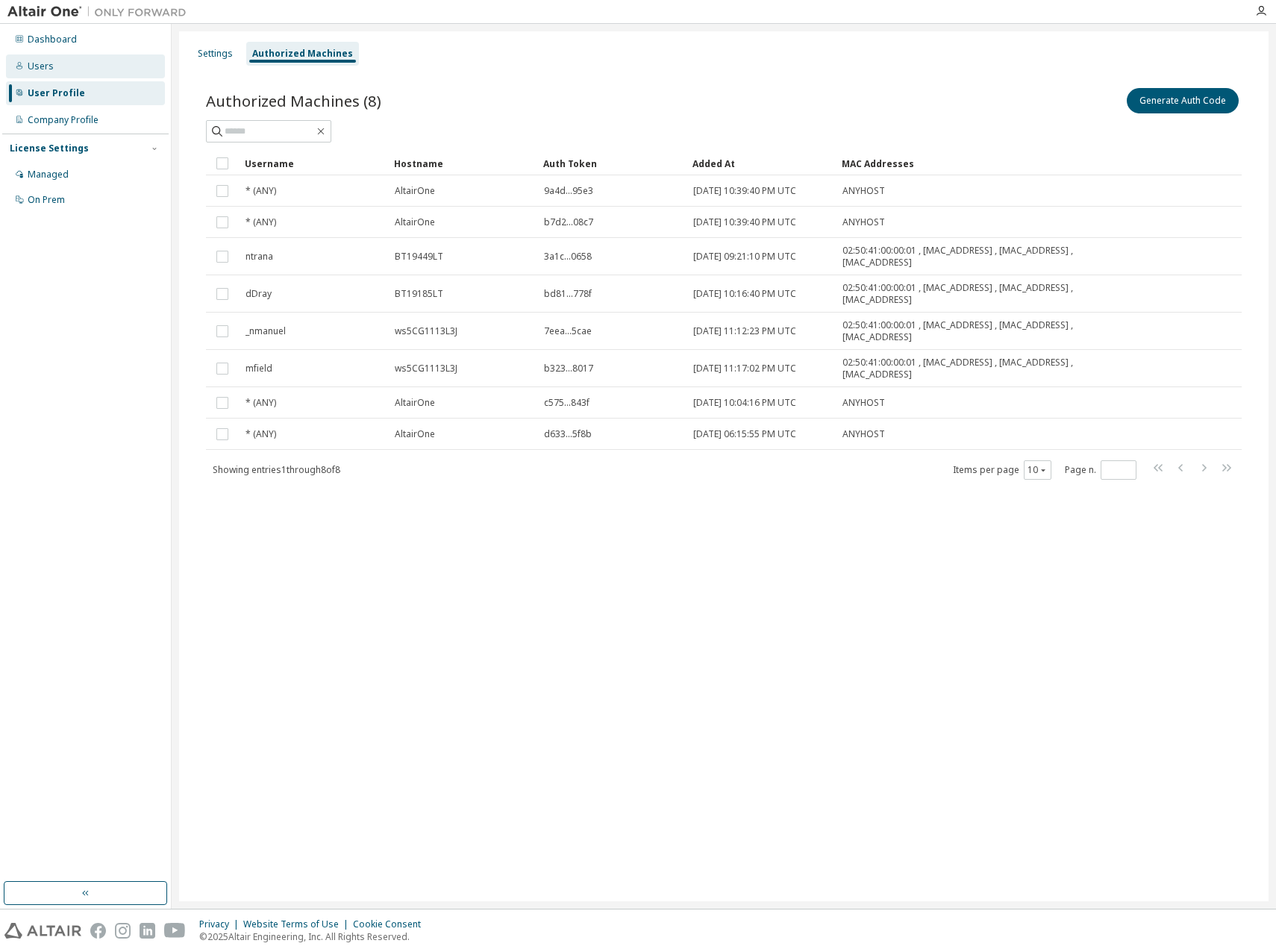
click at [44, 71] on div "Users" at bounding box center [40, 66] width 26 height 12
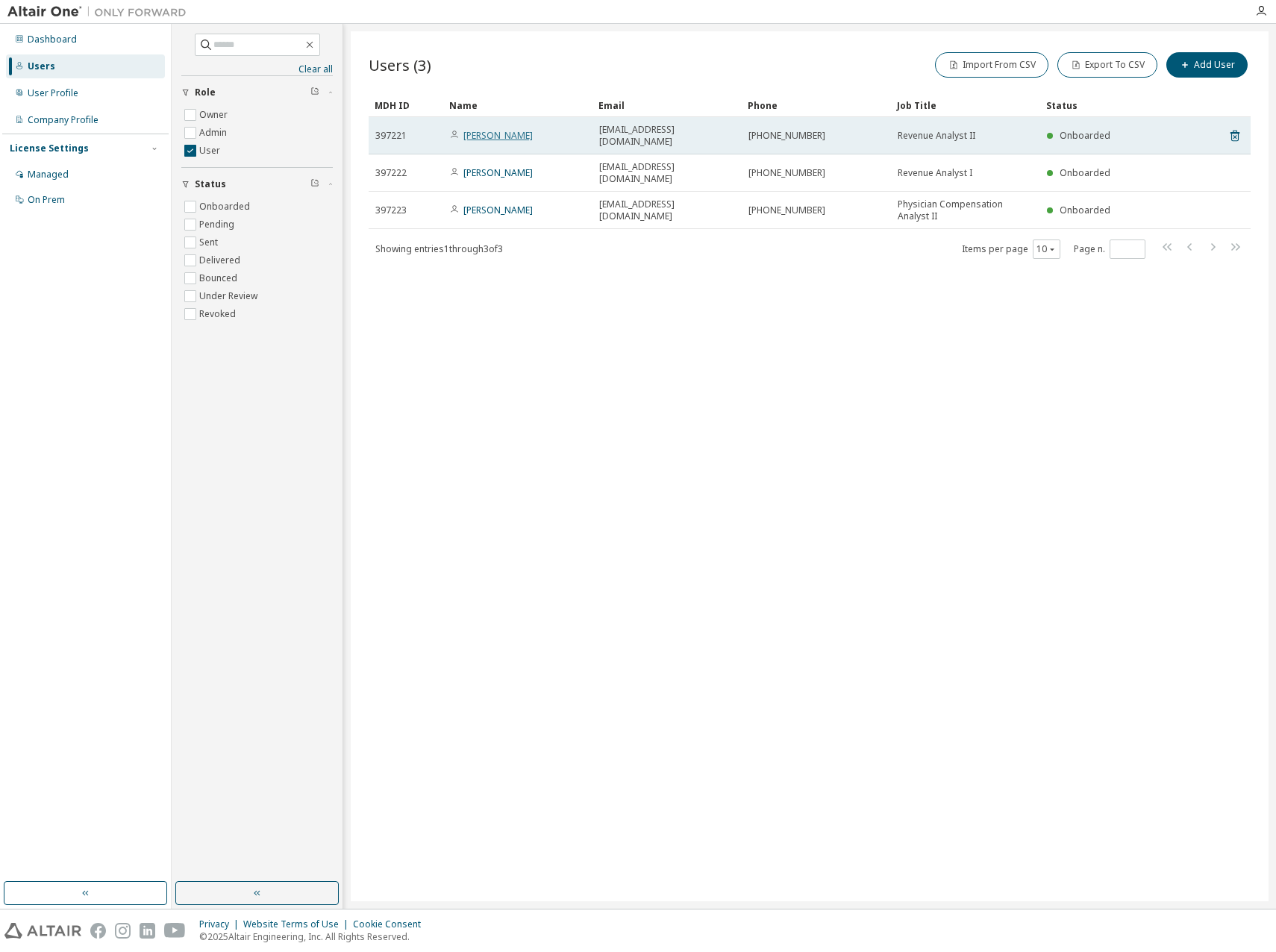
click at [481, 134] on link "Doug Dray" at bounding box center [498, 135] width 70 height 12
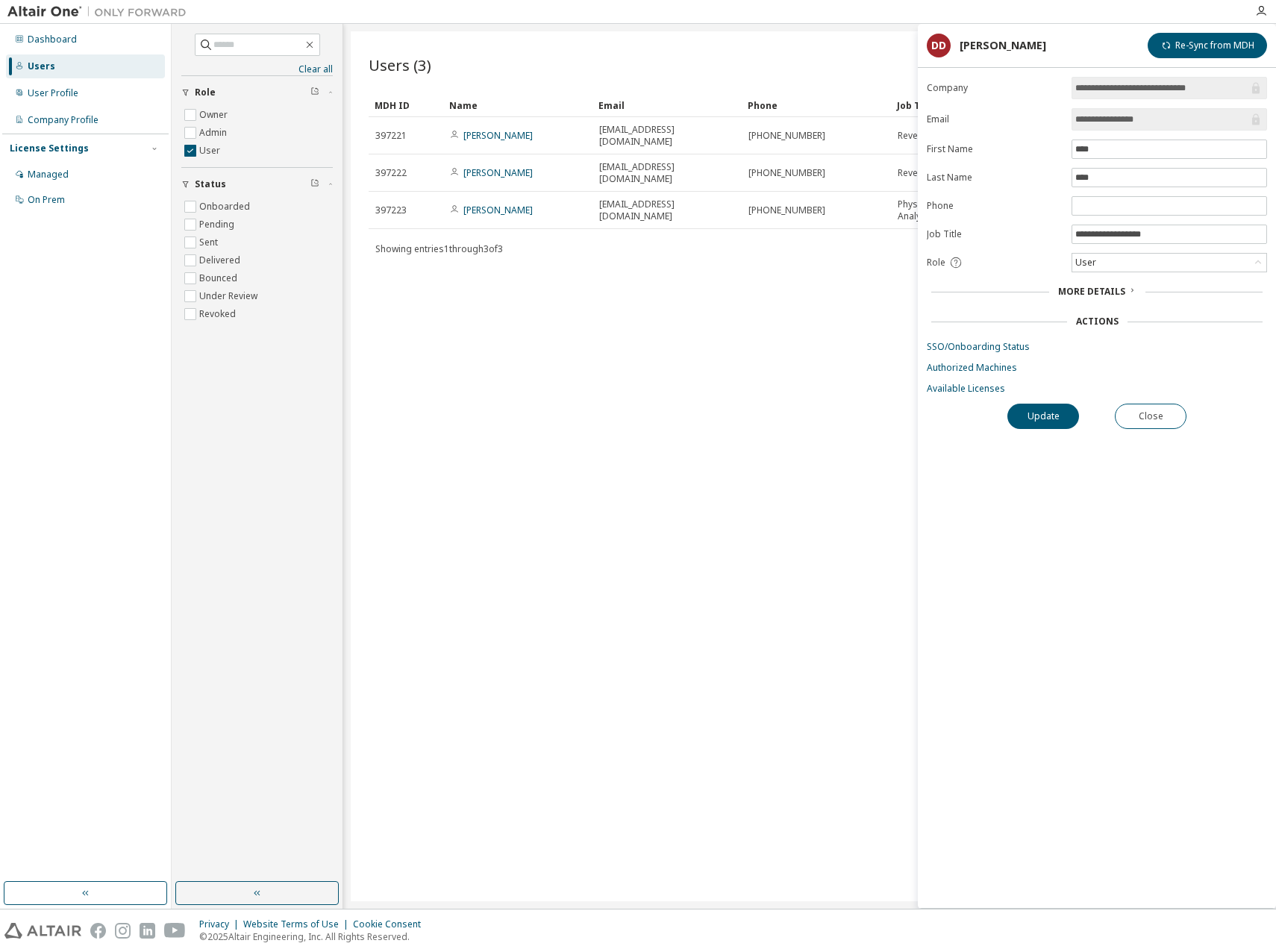
click at [1102, 294] on span "More Details" at bounding box center [1091, 291] width 67 height 12
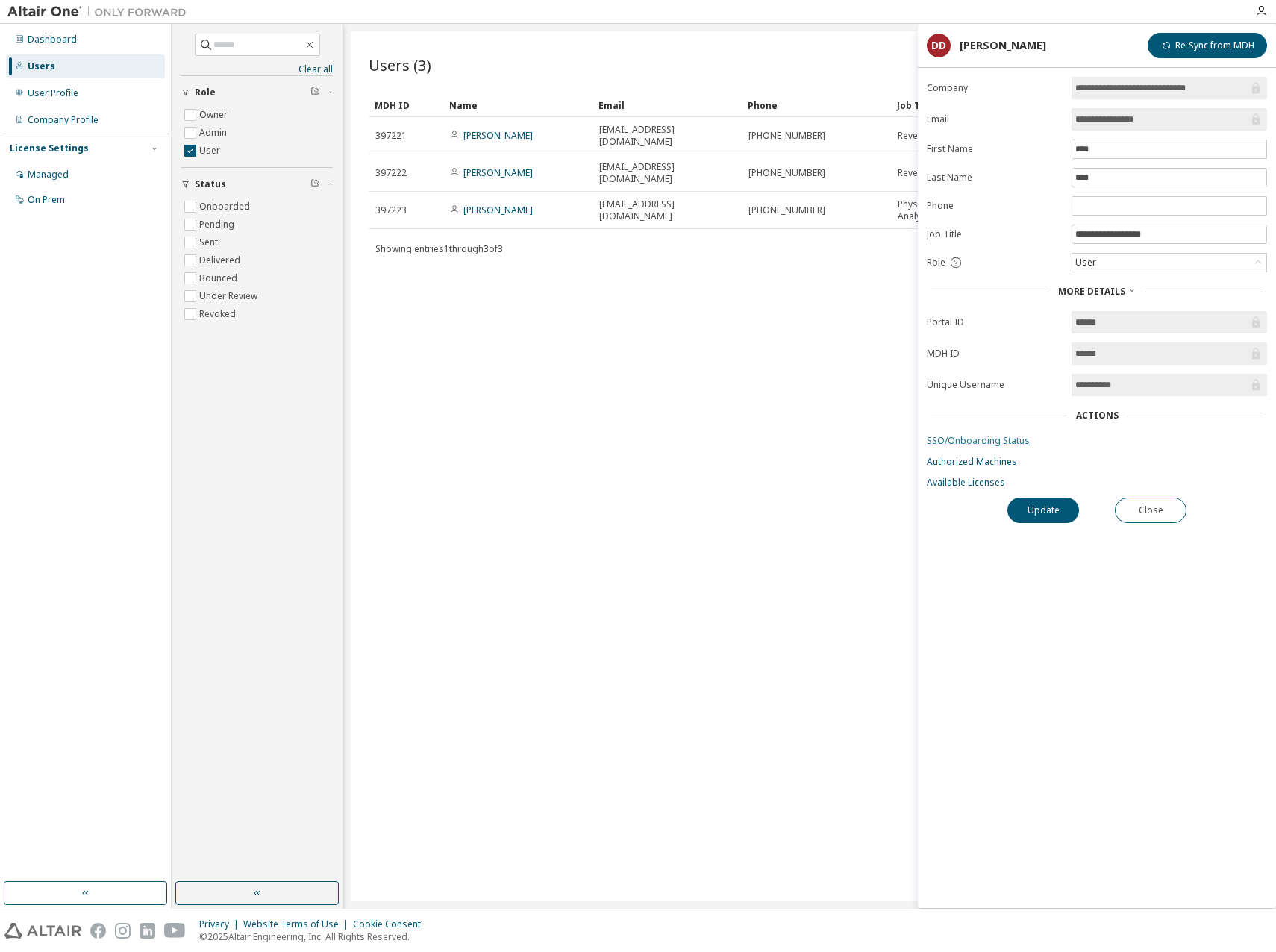
click at [989, 438] on link "SSO/Onboarding Status" at bounding box center [1097, 440] width 341 height 12
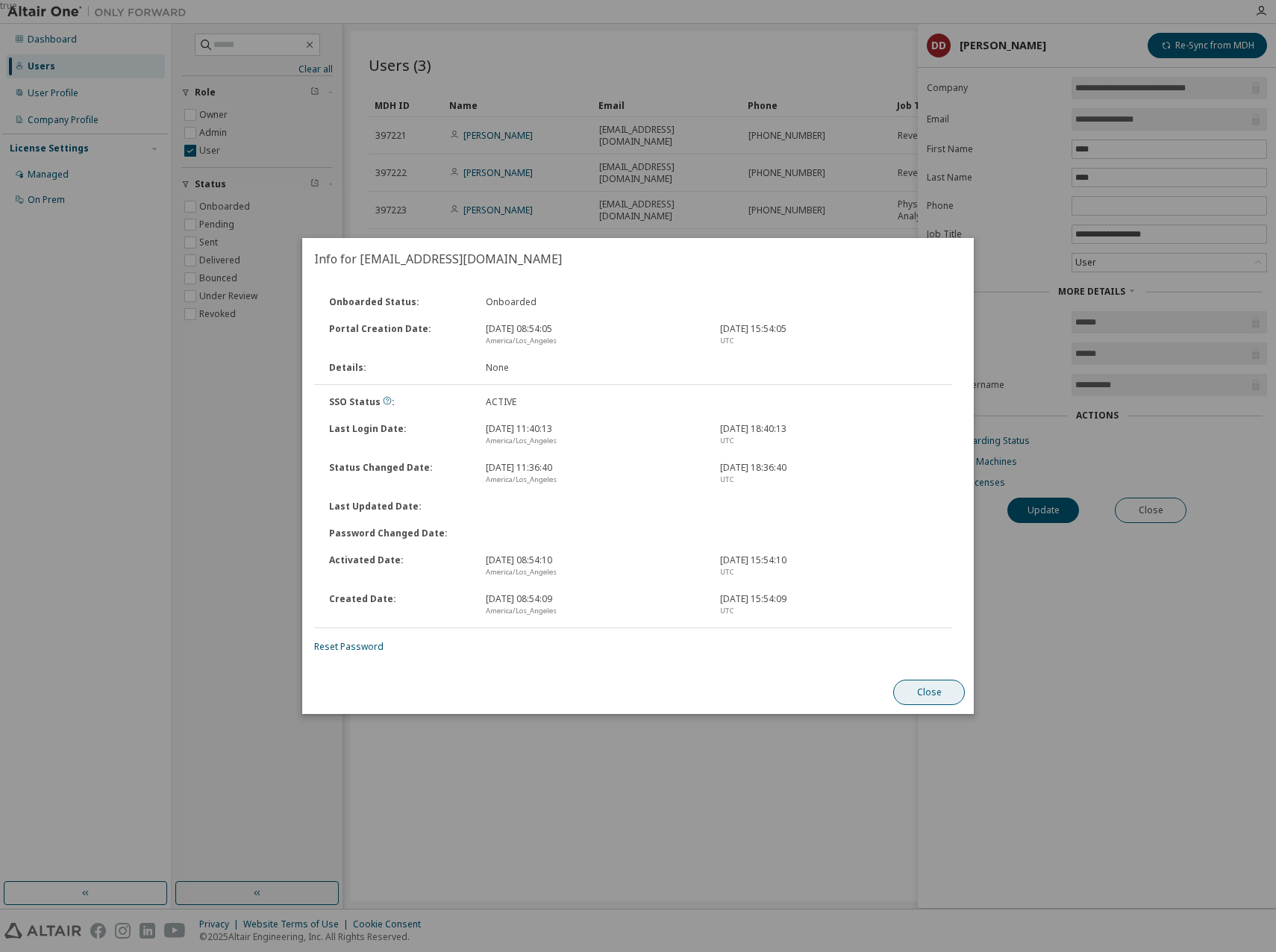
click at [943, 697] on button "Close" at bounding box center [929, 691] width 72 height 25
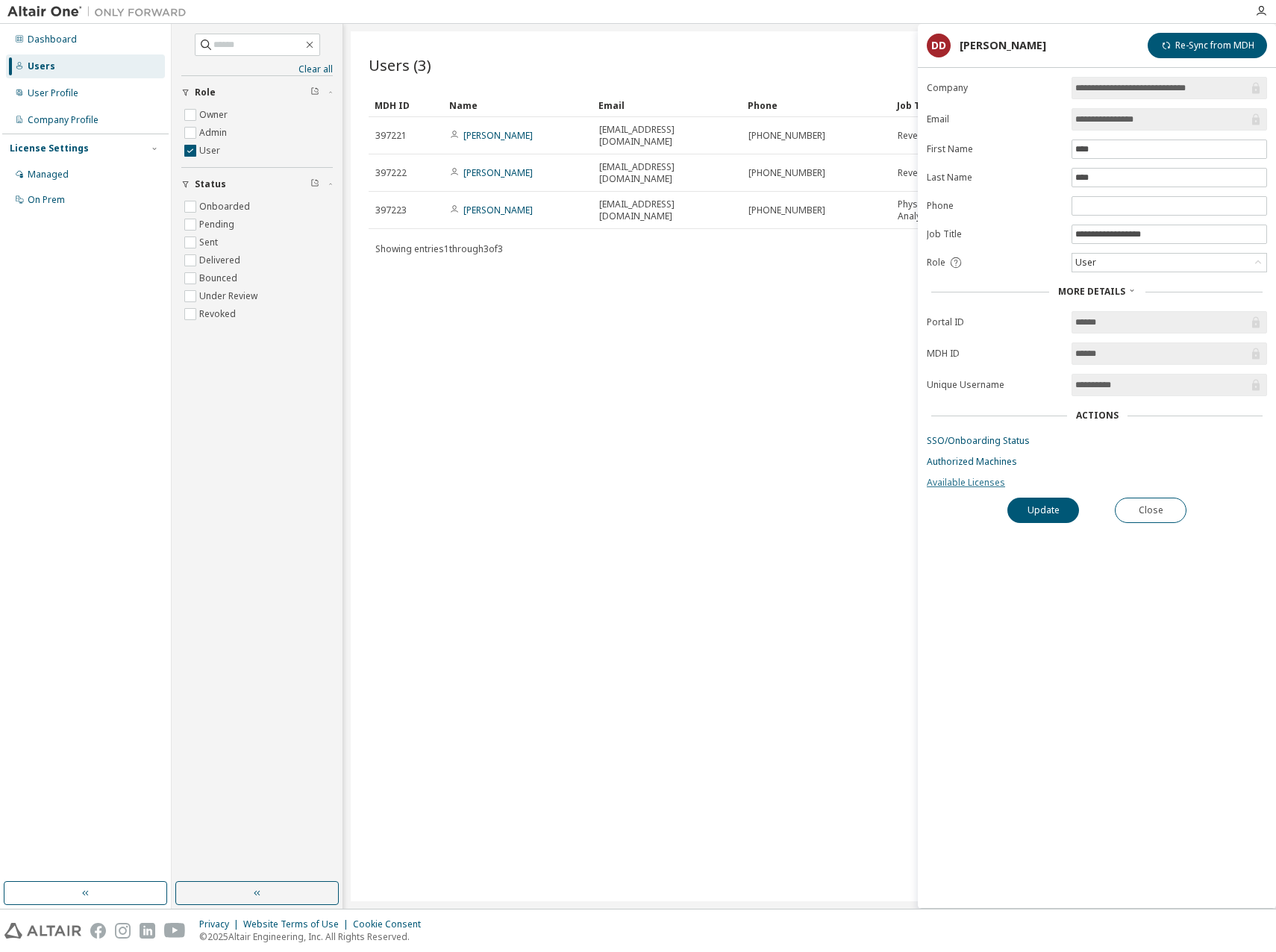
click at [948, 486] on link "Available Licenses" at bounding box center [1097, 483] width 341 height 12
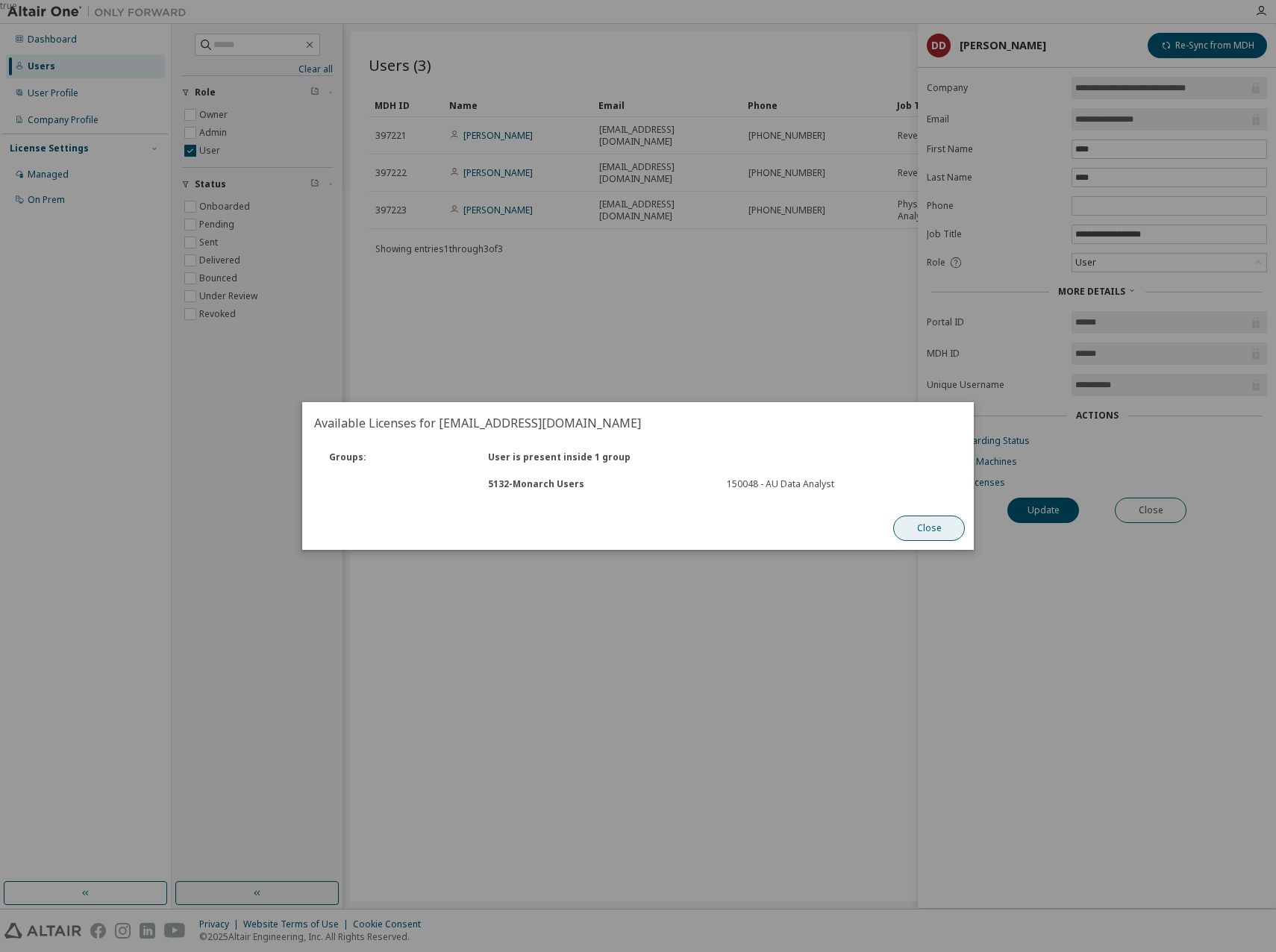
click at [933, 534] on button "Close" at bounding box center [929, 528] width 72 height 25
